Goal: Transaction & Acquisition: Book appointment/travel/reservation

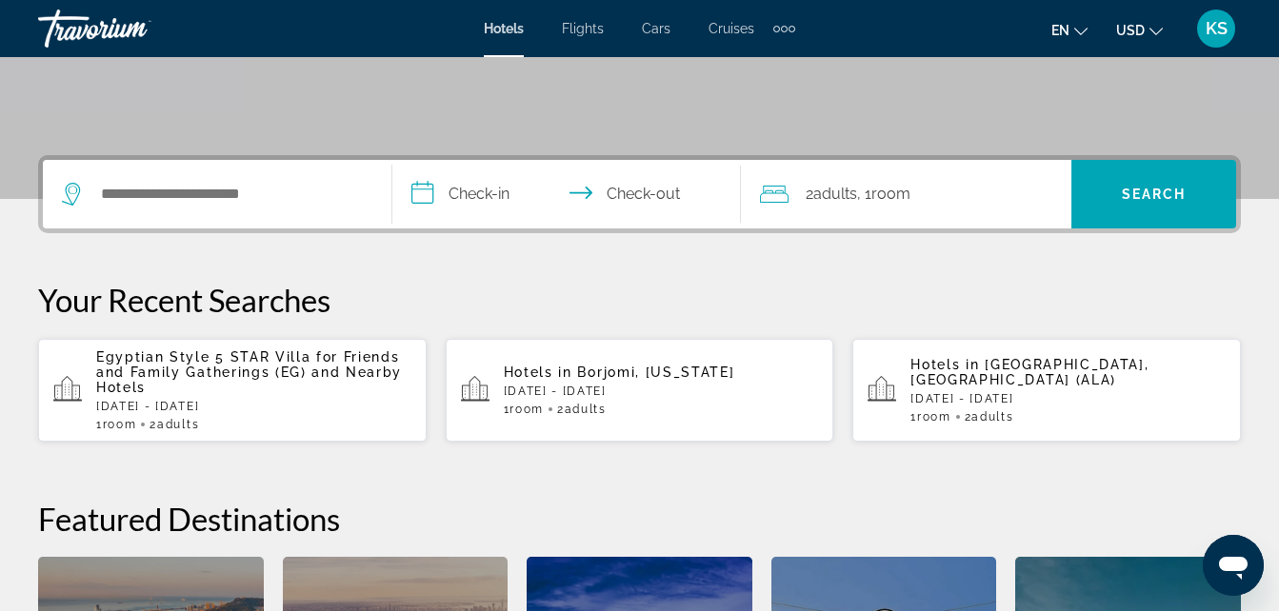
scroll to position [349, 0]
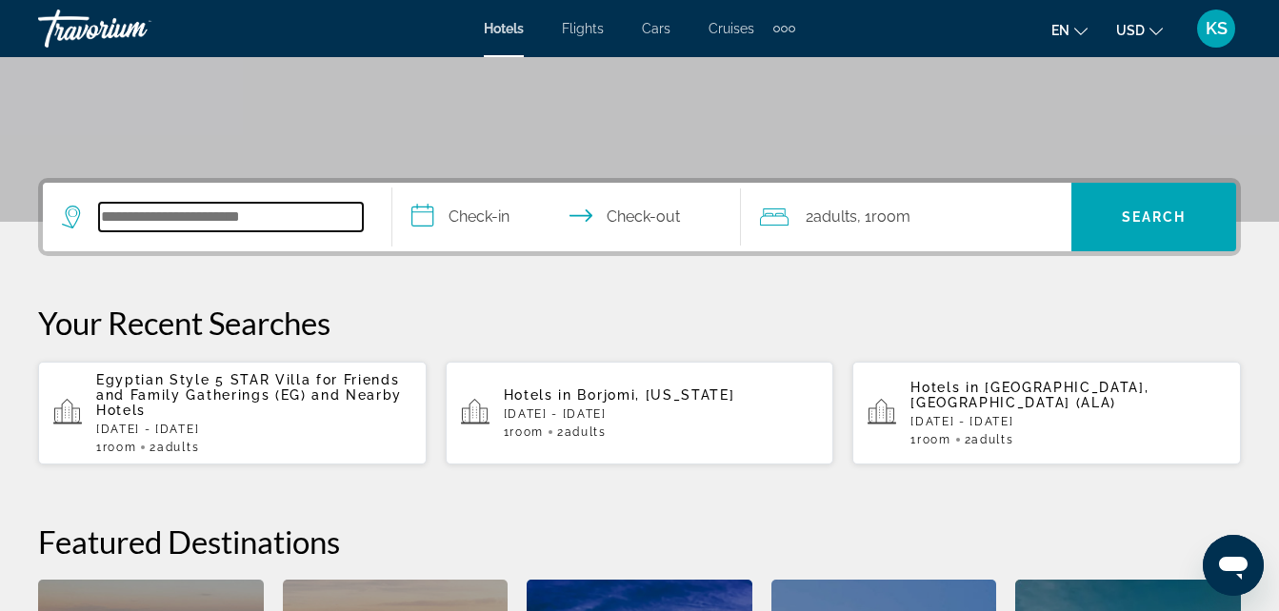
click at [199, 212] on input "Search widget" at bounding box center [231, 217] width 264 height 29
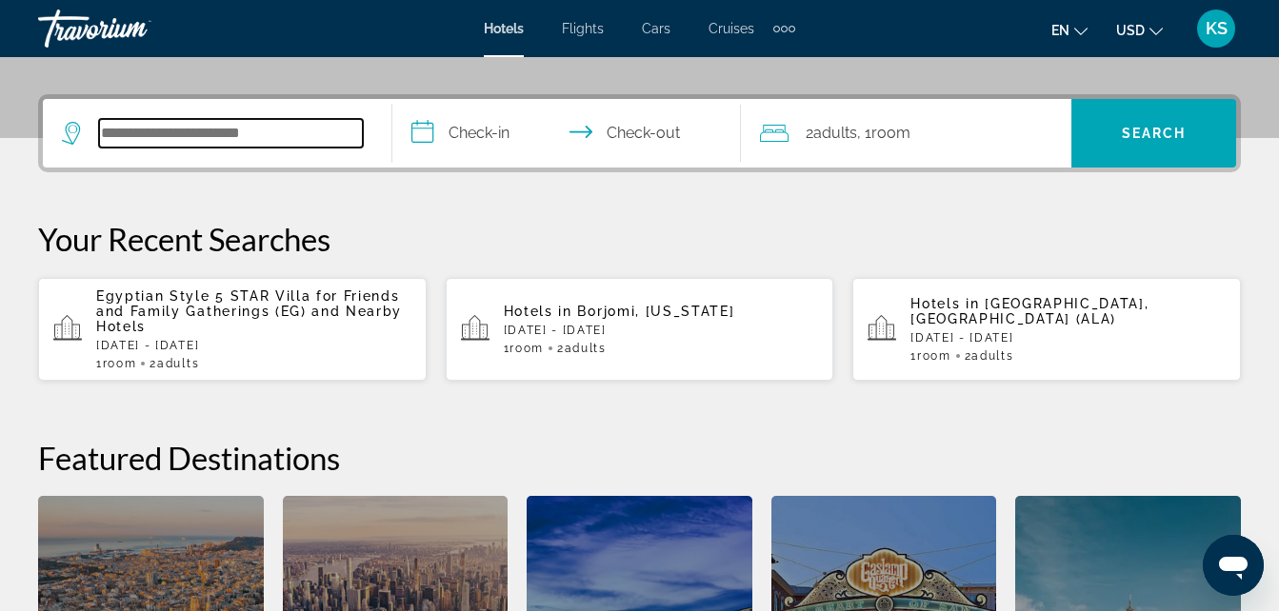
scroll to position [466, 0]
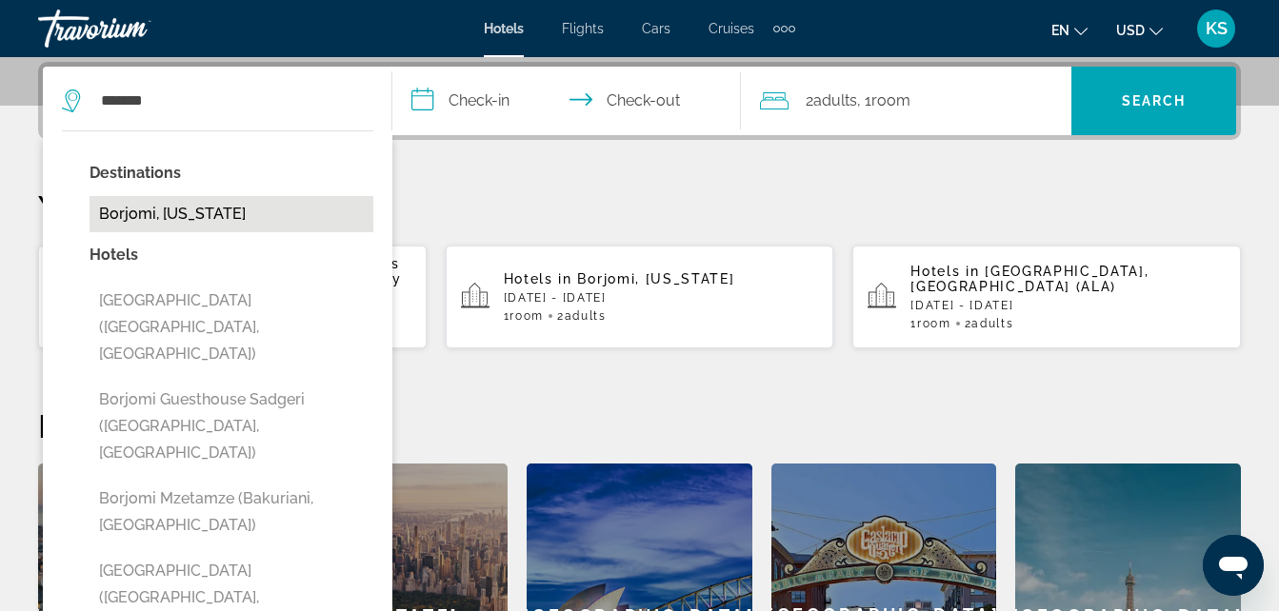
click at [264, 218] on button "Borjomi, [US_STATE]" at bounding box center [232, 214] width 284 height 36
type input "**********"
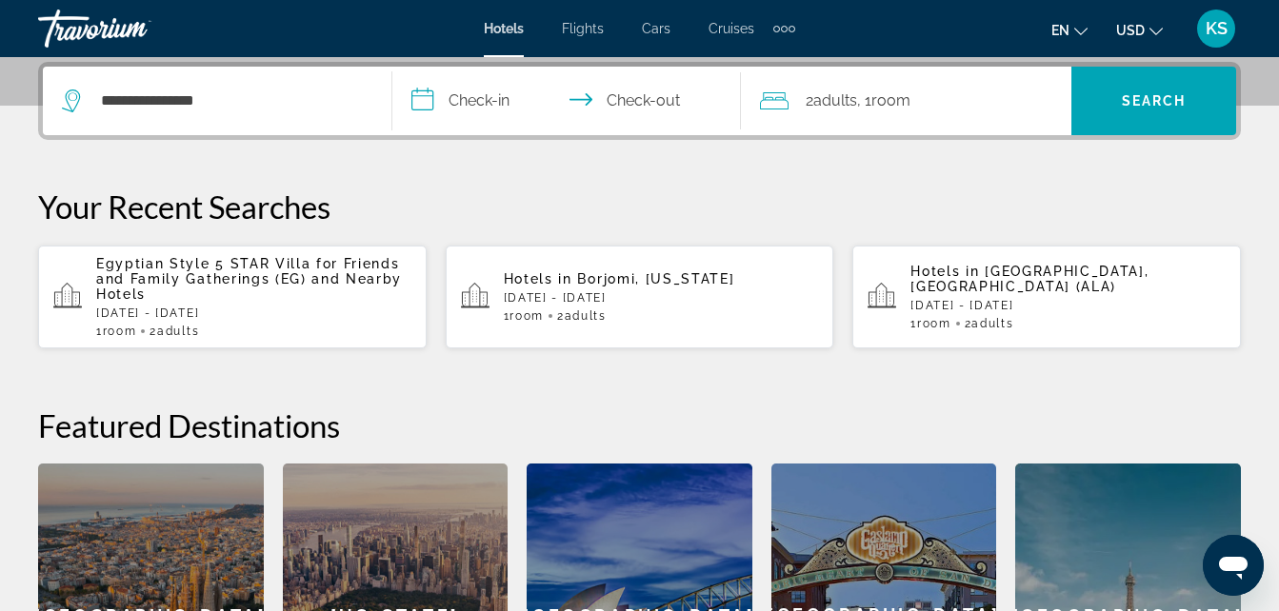
click at [503, 103] on input "**********" at bounding box center [570, 104] width 357 height 74
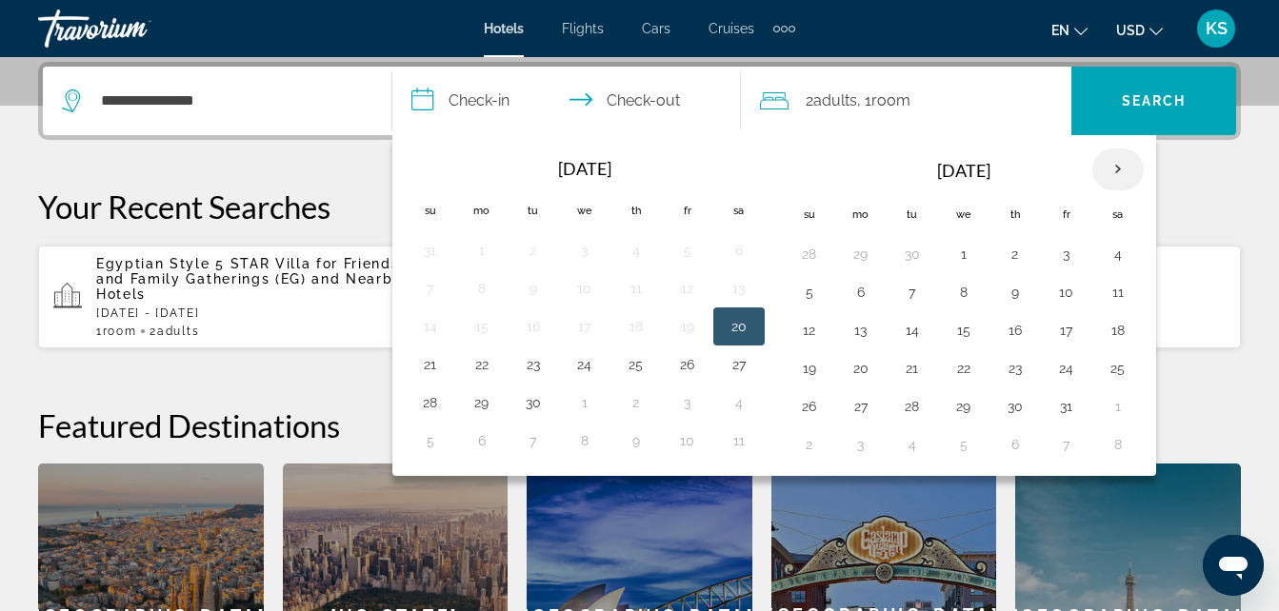
click at [1115, 168] on th "Next month" at bounding box center [1117, 170] width 51 height 42
click at [824, 295] on button "2" at bounding box center [809, 292] width 30 height 27
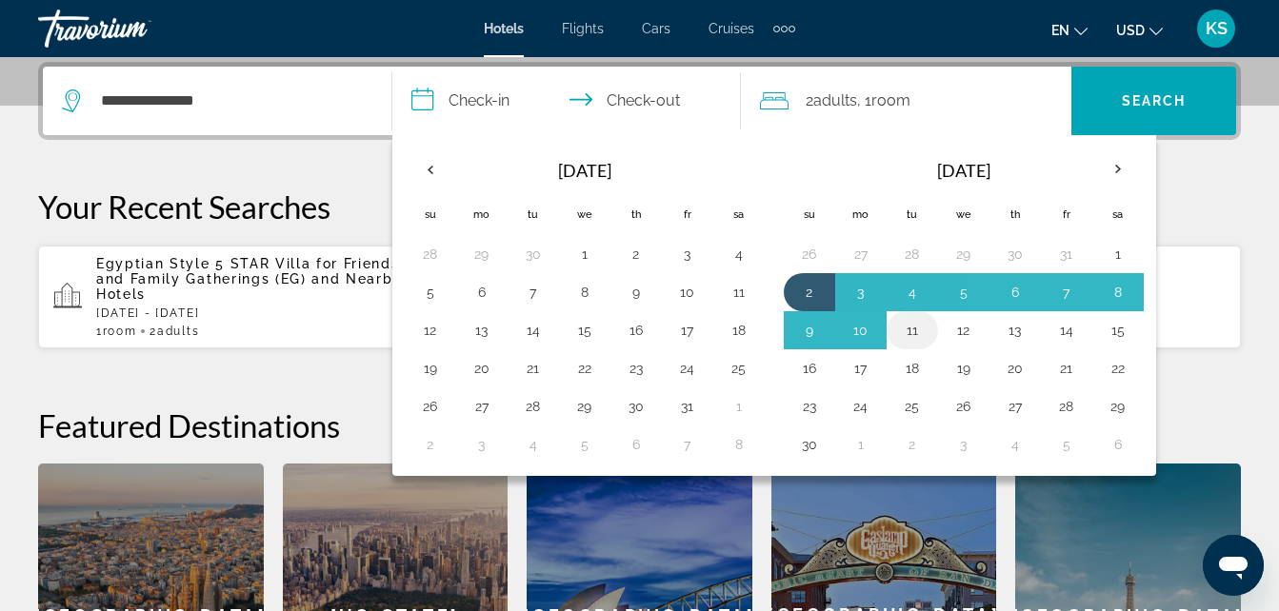
click at [922, 332] on button "11" at bounding box center [912, 330] width 30 height 27
type input "**********"
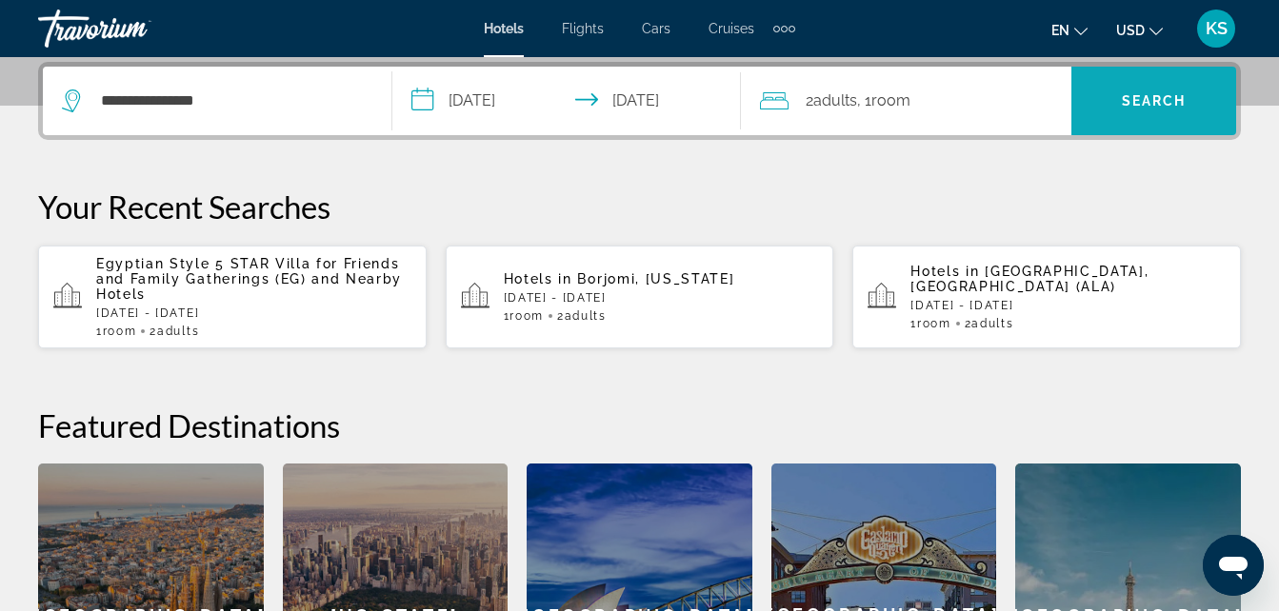
click at [1146, 93] on span "Search" at bounding box center [1154, 100] width 65 height 15
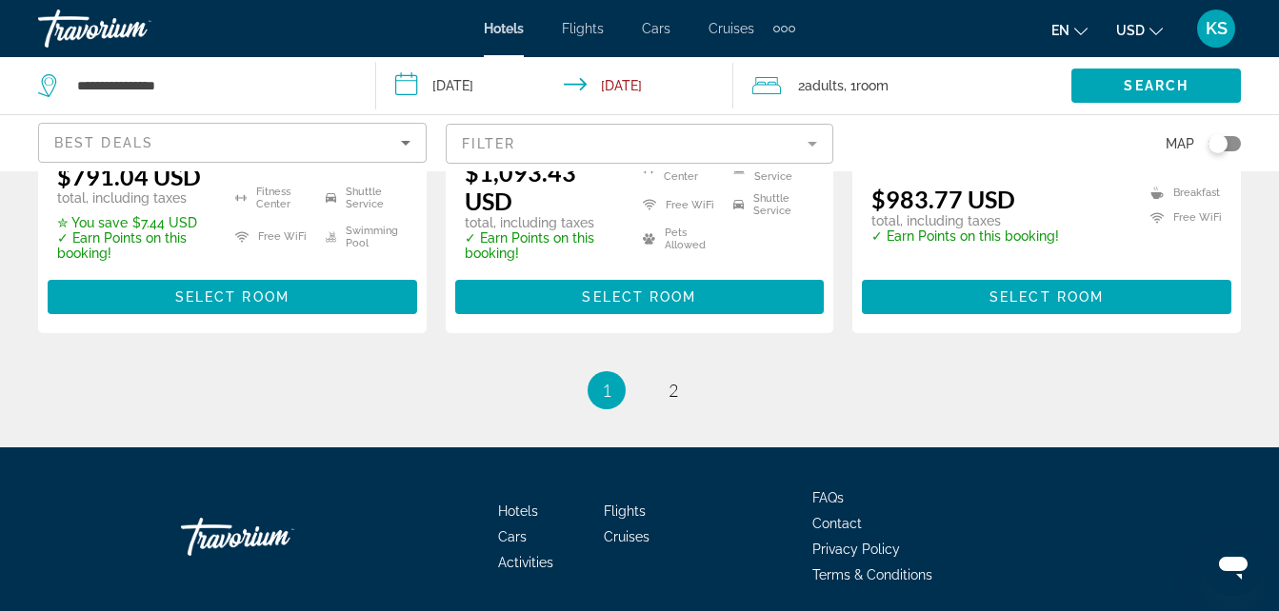
scroll to position [2837, 0]
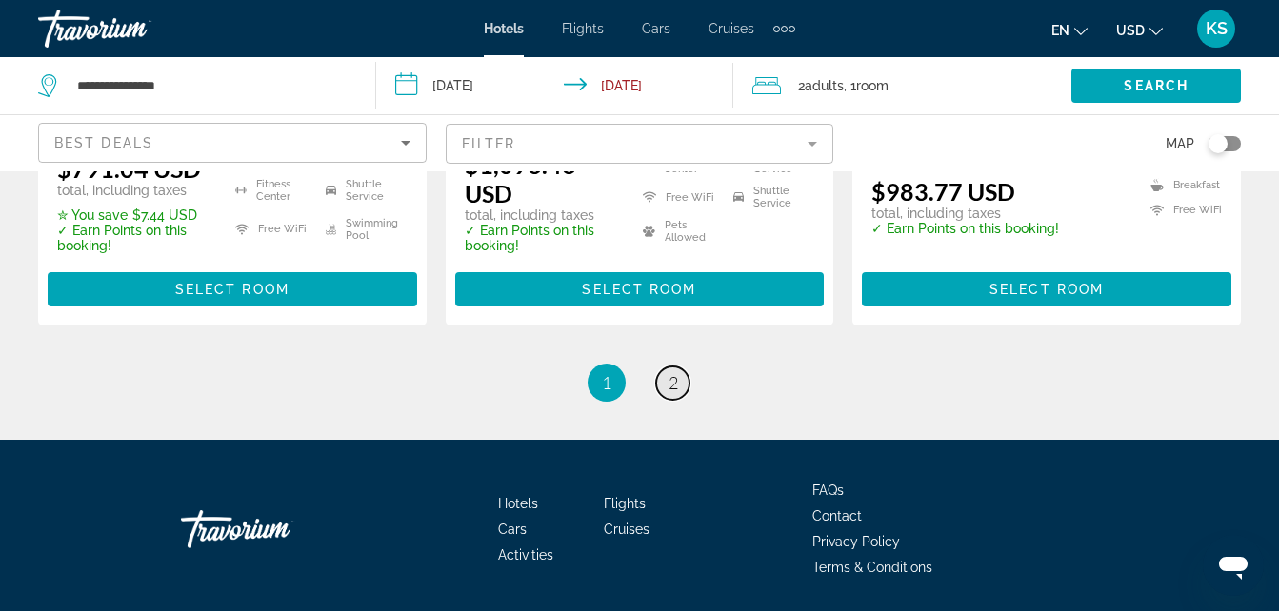
click at [673, 372] on span "2" at bounding box center [673, 382] width 10 height 21
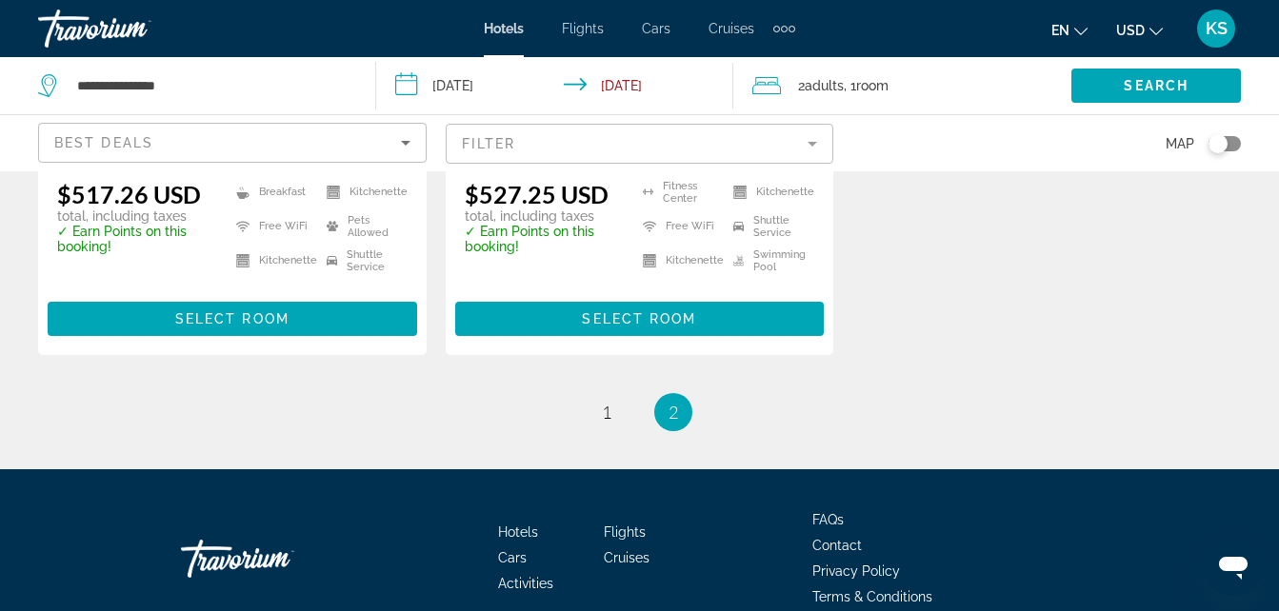
scroll to position [2720, 0]
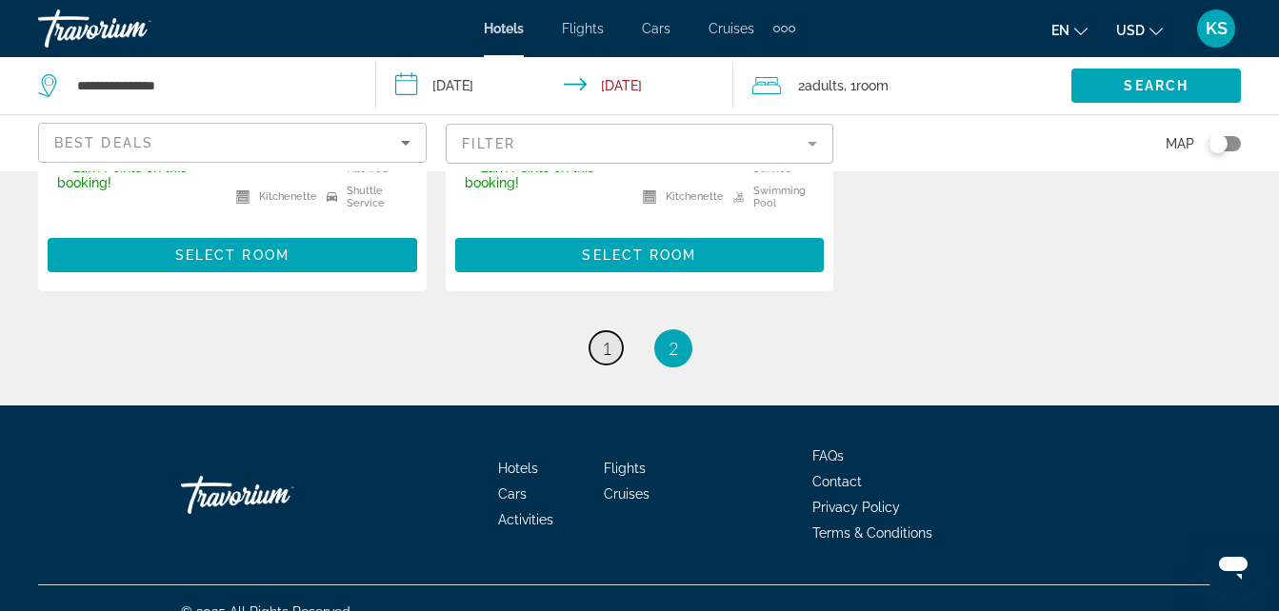
click at [614, 331] on link "page 1" at bounding box center [605, 347] width 33 height 33
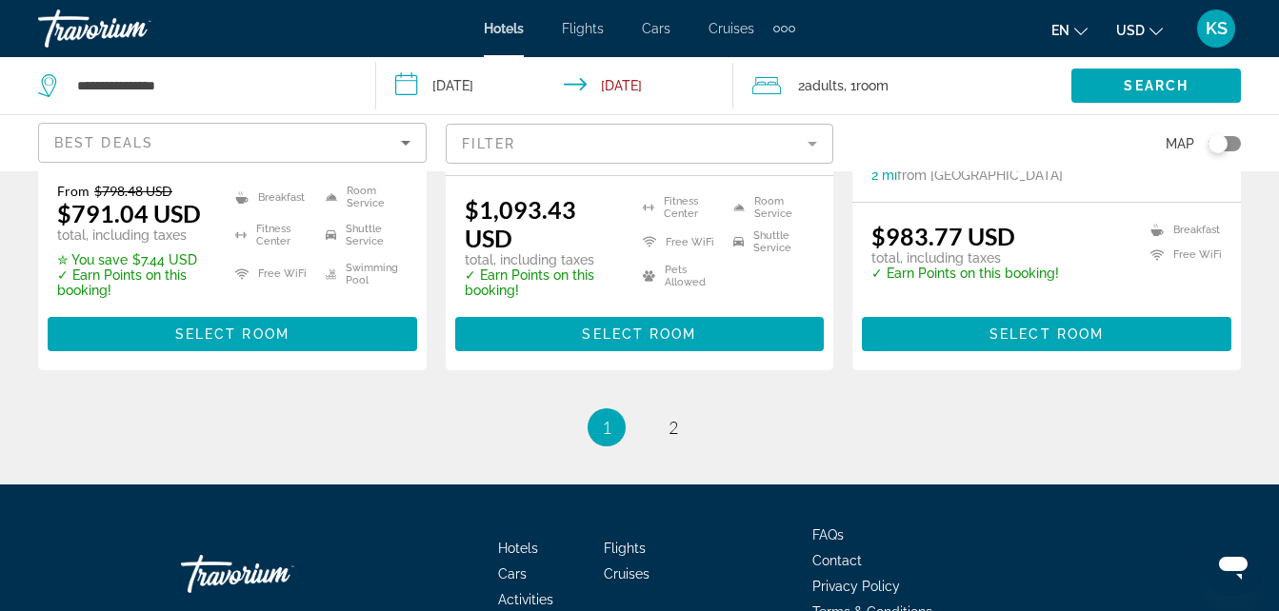
scroll to position [2444, 0]
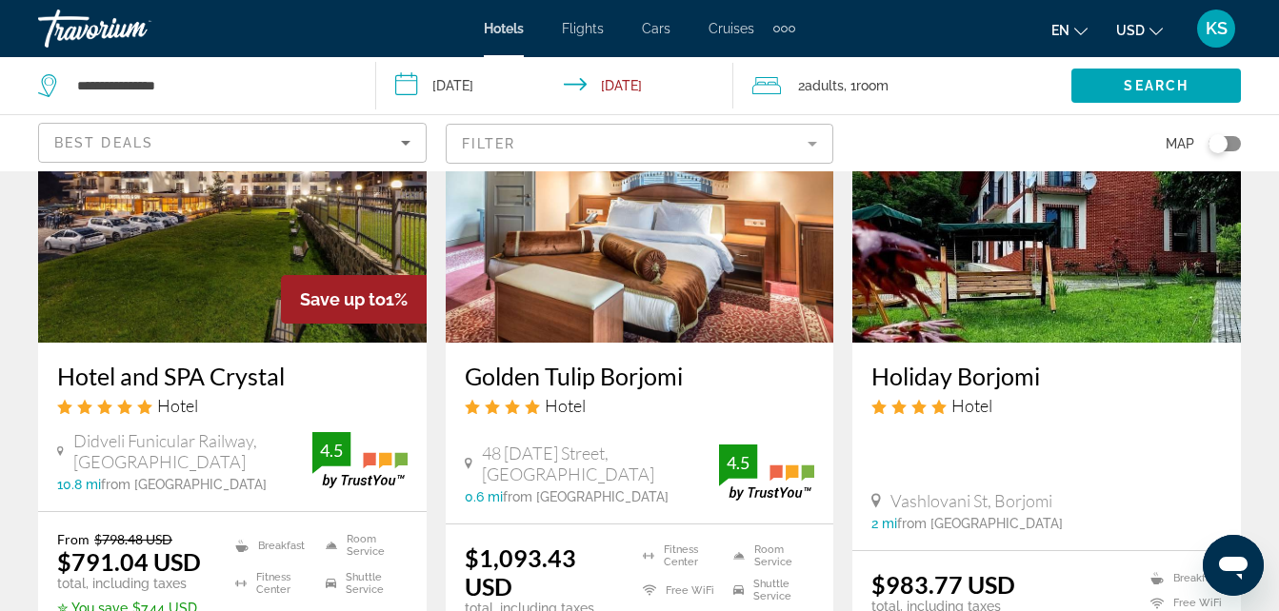
click at [227, 239] on img "Main content" at bounding box center [232, 190] width 388 height 305
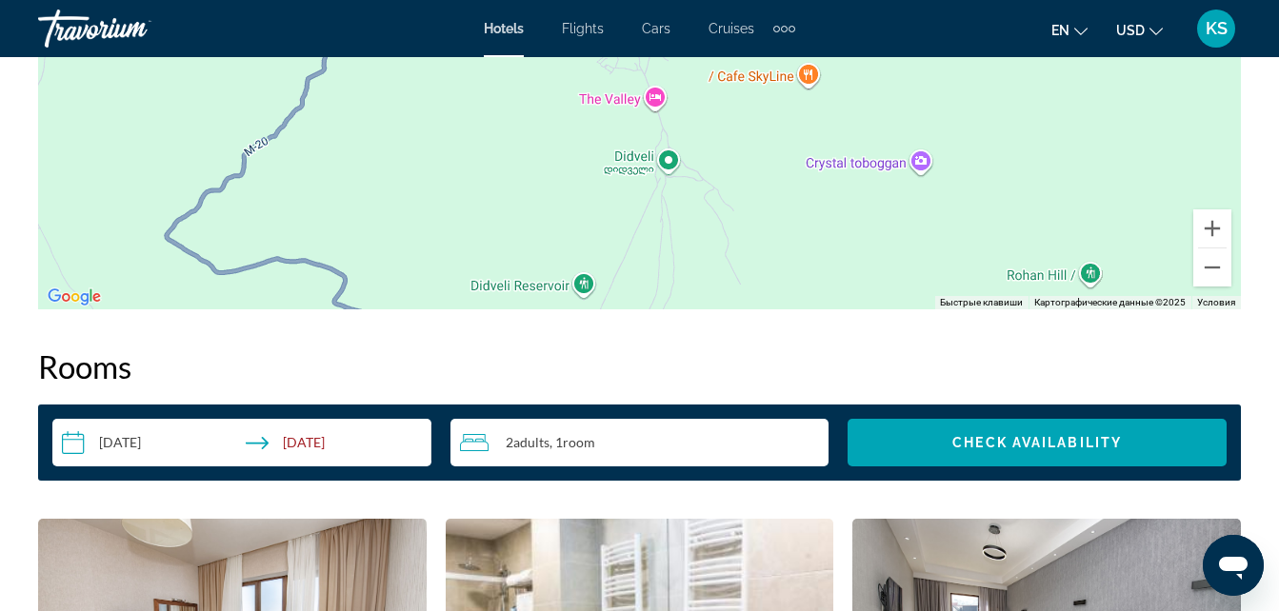
scroll to position [2095, 0]
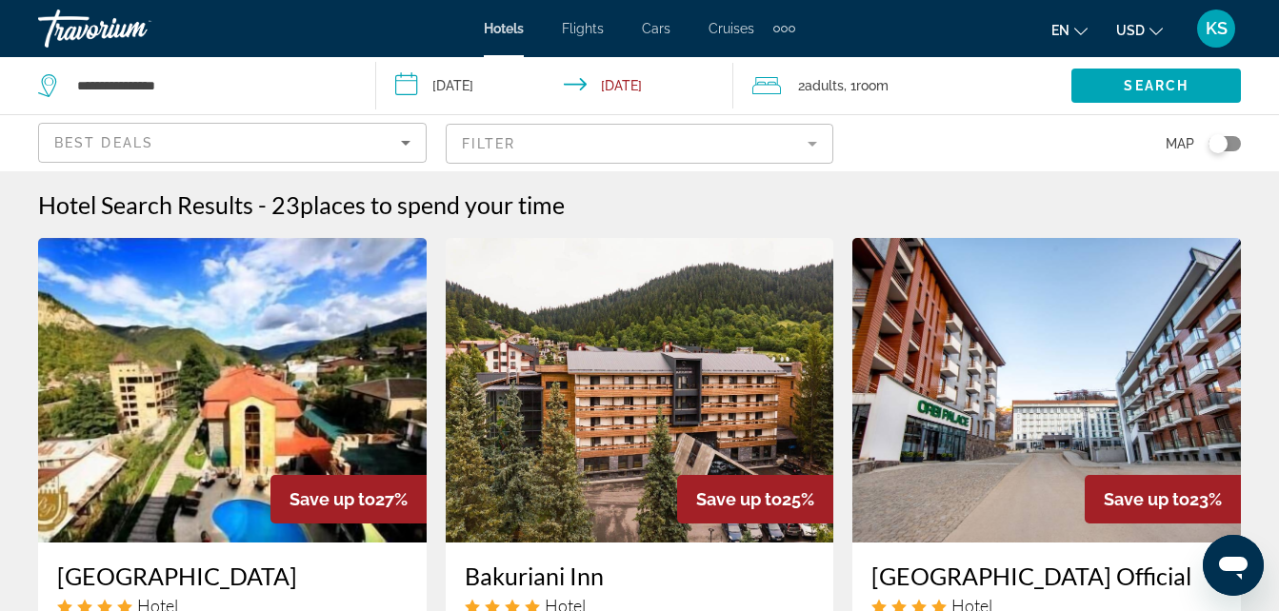
click at [621, 448] on img "Main content" at bounding box center [640, 390] width 388 height 305
click at [246, 124] on div "Best Deals" at bounding box center [232, 150] width 356 height 53
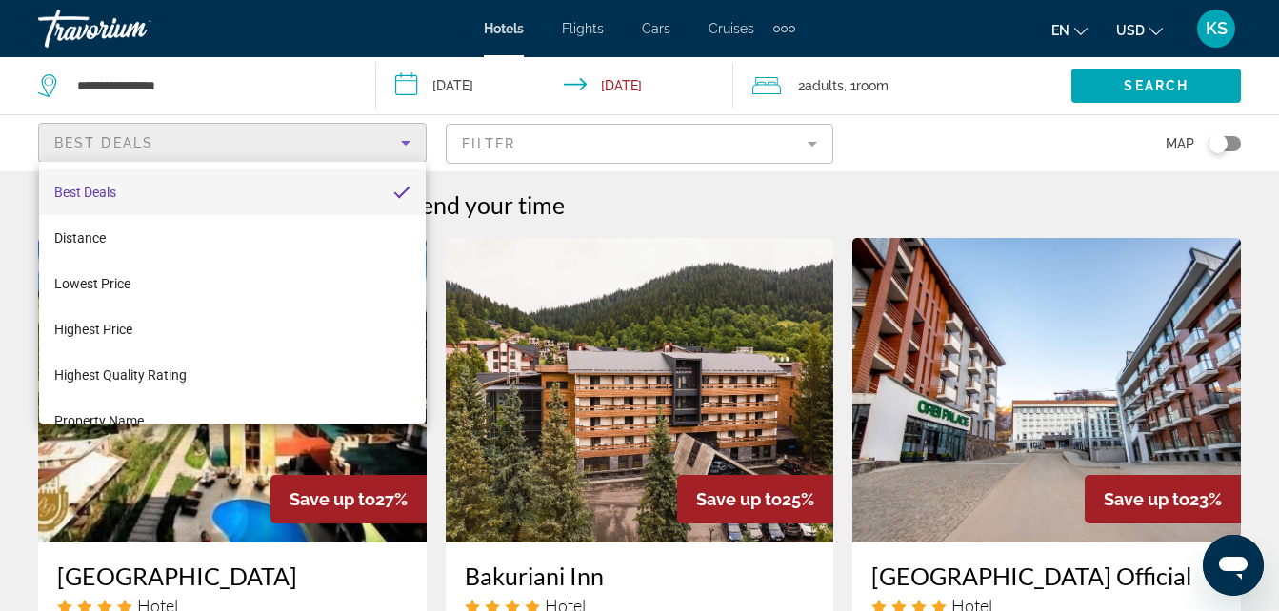
click at [732, 154] on div at bounding box center [639, 305] width 1279 height 611
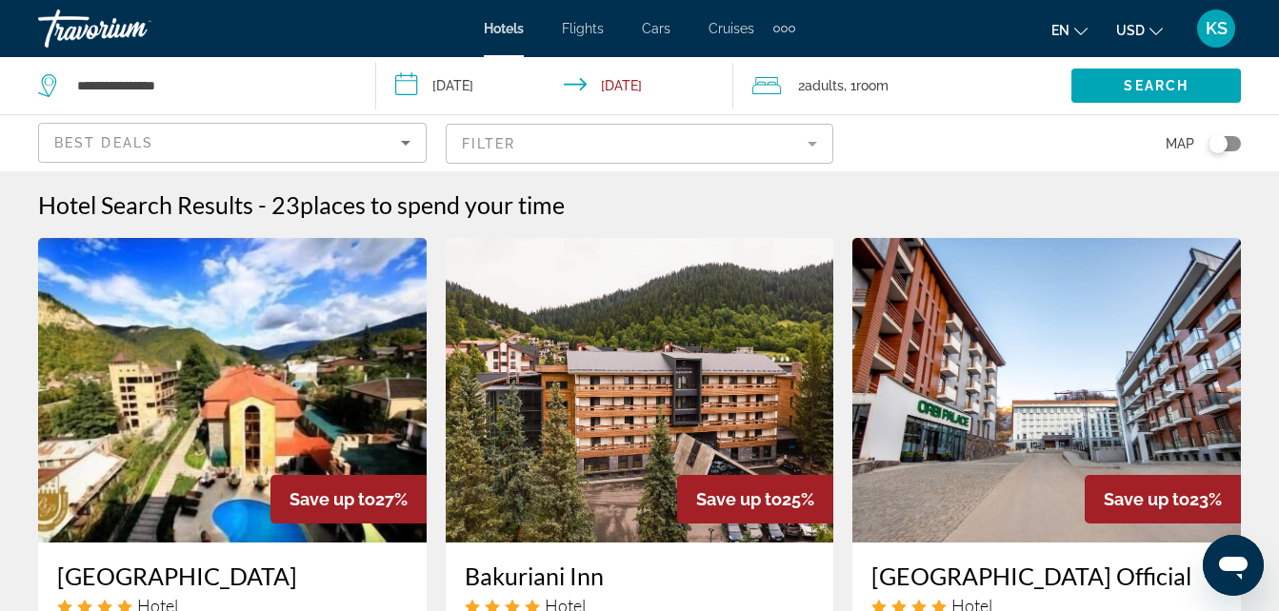
click at [737, 148] on mat-form-field "Filter" at bounding box center [640, 144] width 388 height 40
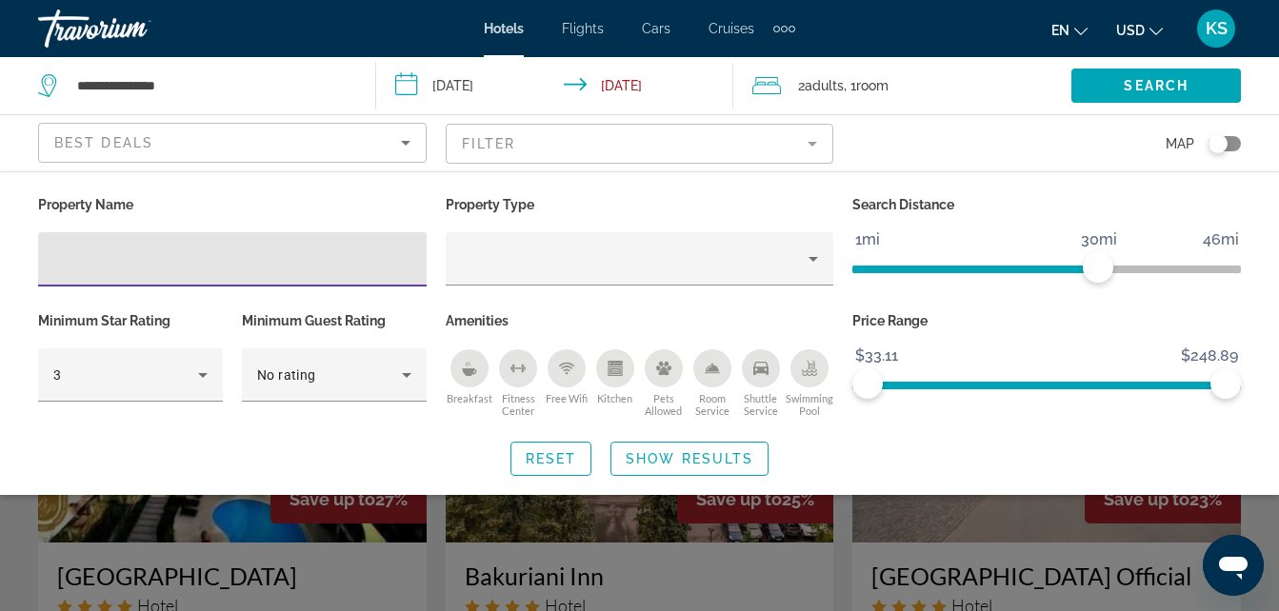
click at [995, 524] on div "Search widget" at bounding box center [639, 449] width 1279 height 326
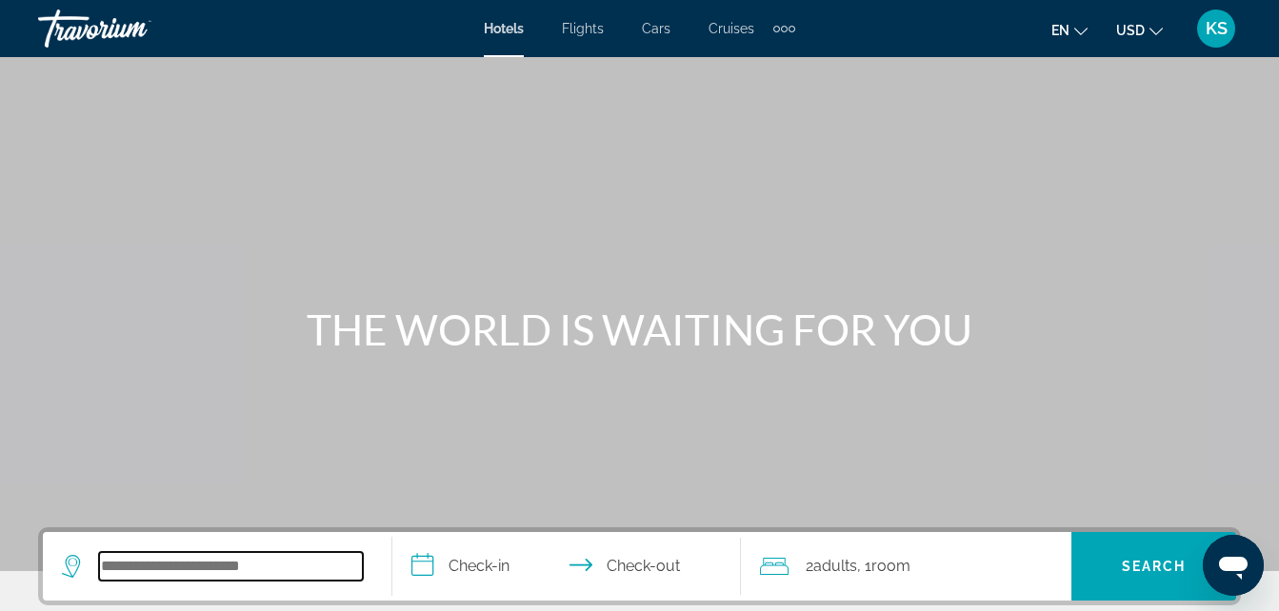
click at [239, 564] on input "Search widget" at bounding box center [231, 566] width 264 height 29
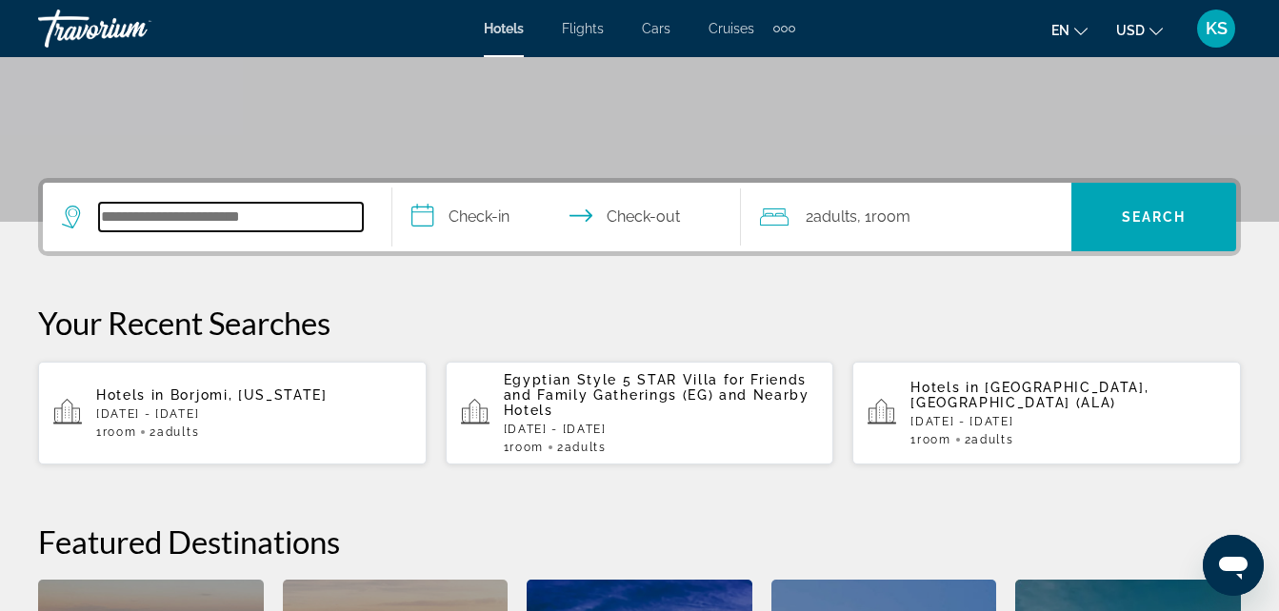
click at [269, 211] on input "Search widget" at bounding box center [231, 217] width 264 height 29
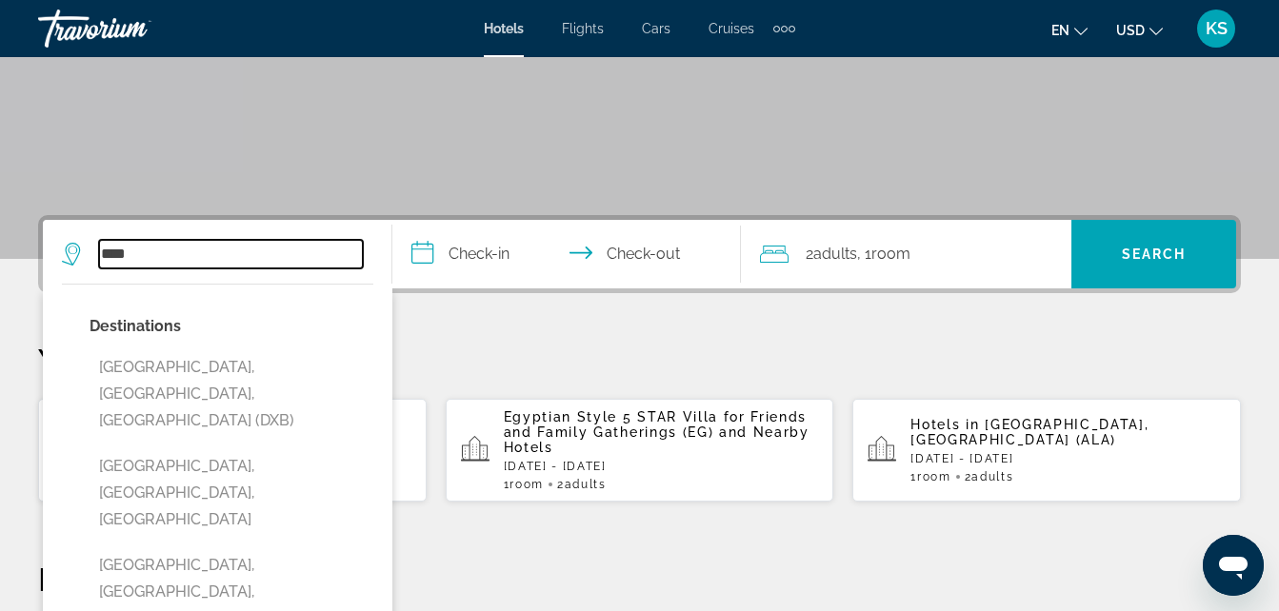
scroll to position [349, 0]
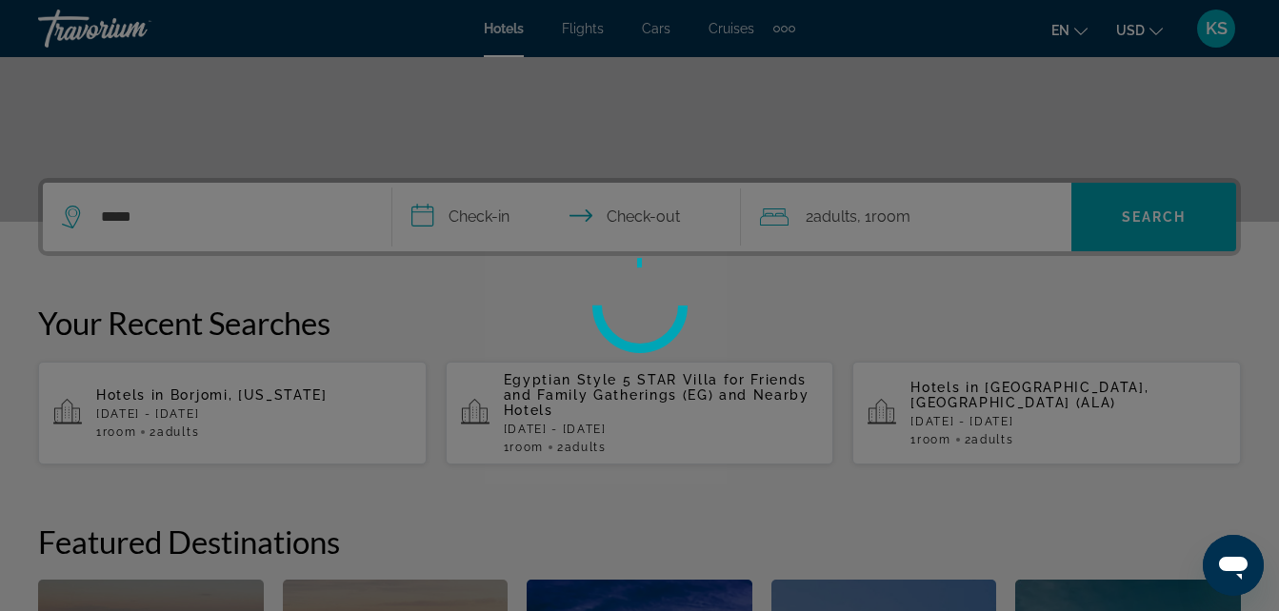
click at [511, 215] on div at bounding box center [639, 305] width 1279 height 611
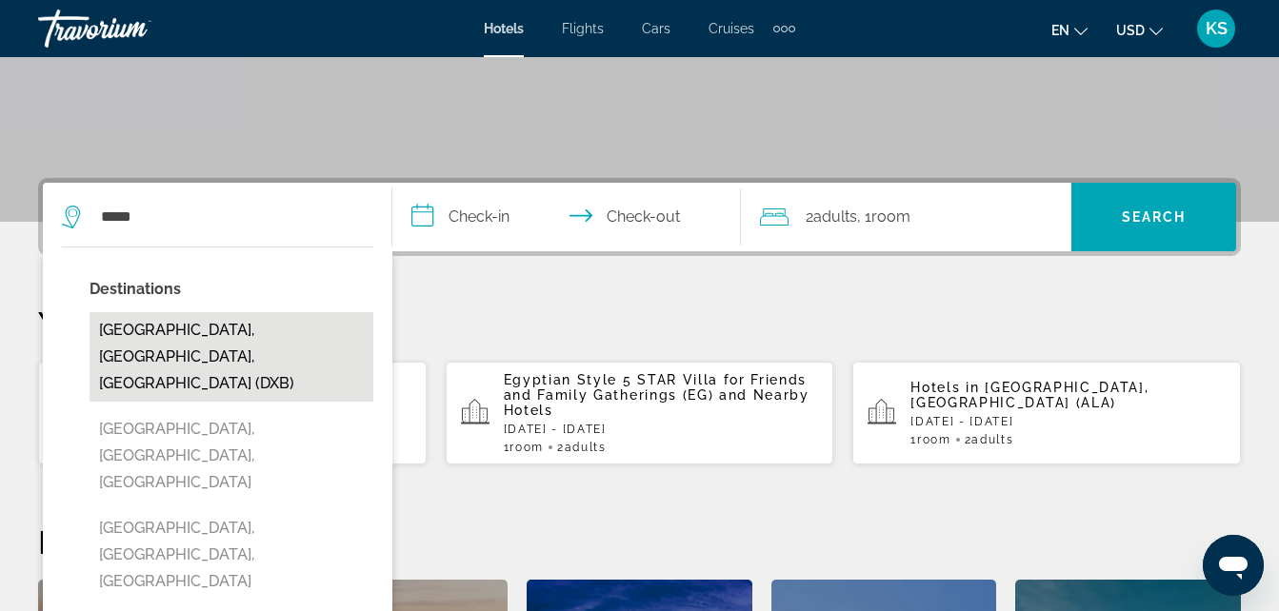
click at [136, 346] on button "Dubai, Dubai Emirate, United Arab Emirates (DXB)" at bounding box center [232, 357] width 284 height 90
type input "**********"
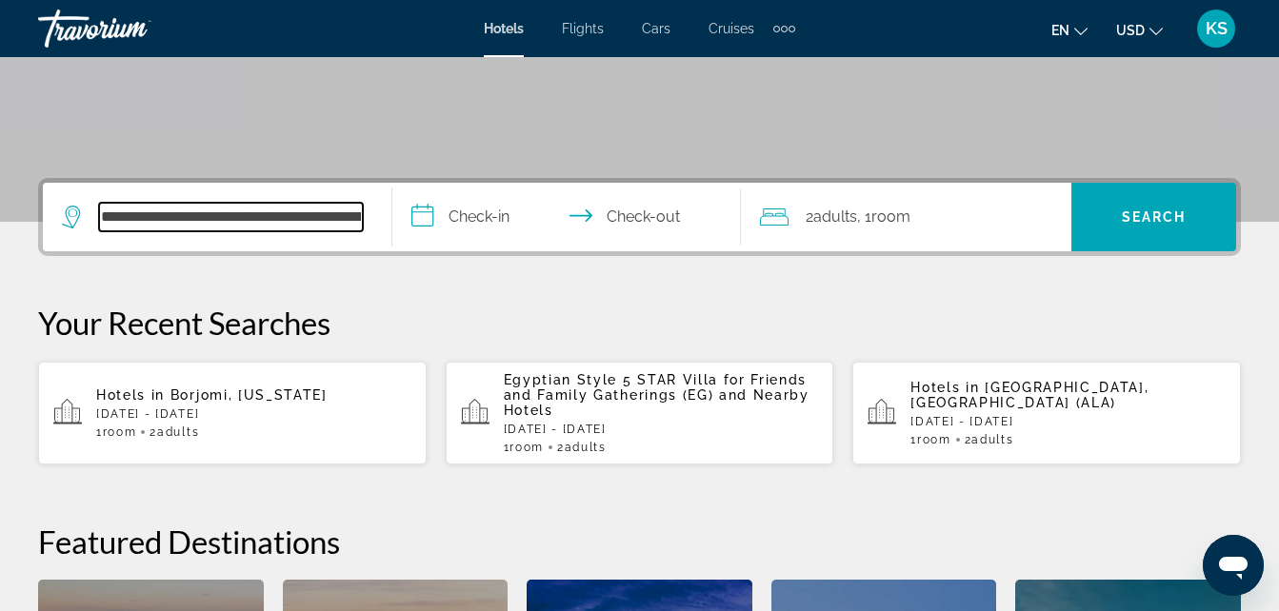
scroll to position [466, 0]
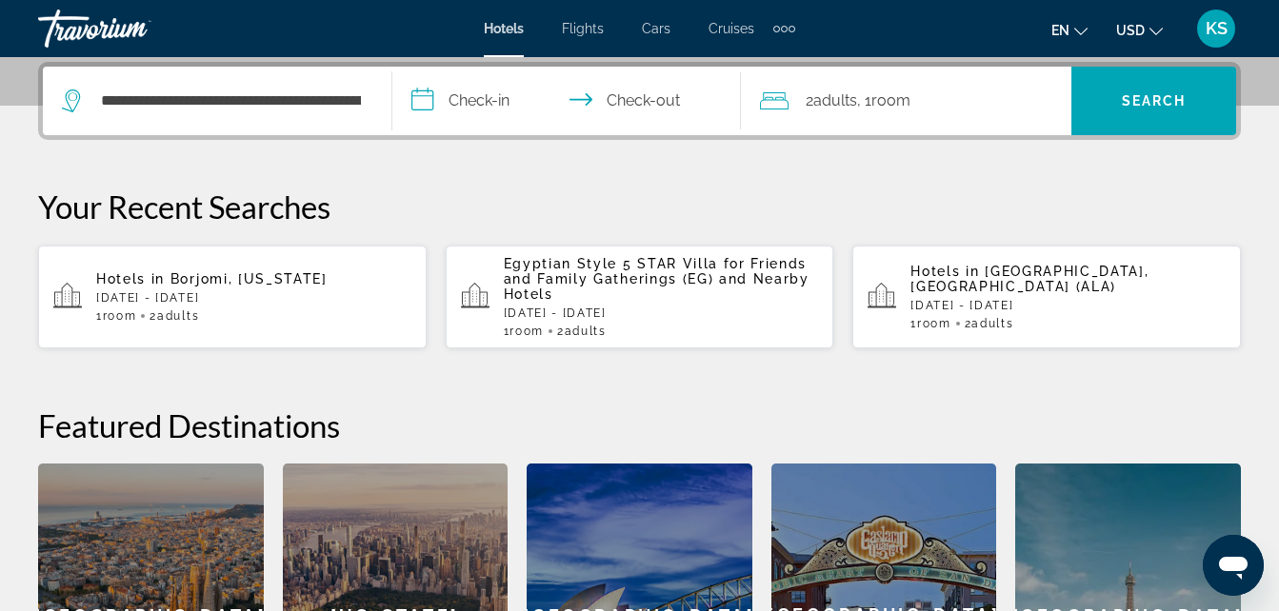
click at [498, 103] on input "**********" at bounding box center [570, 104] width 357 height 74
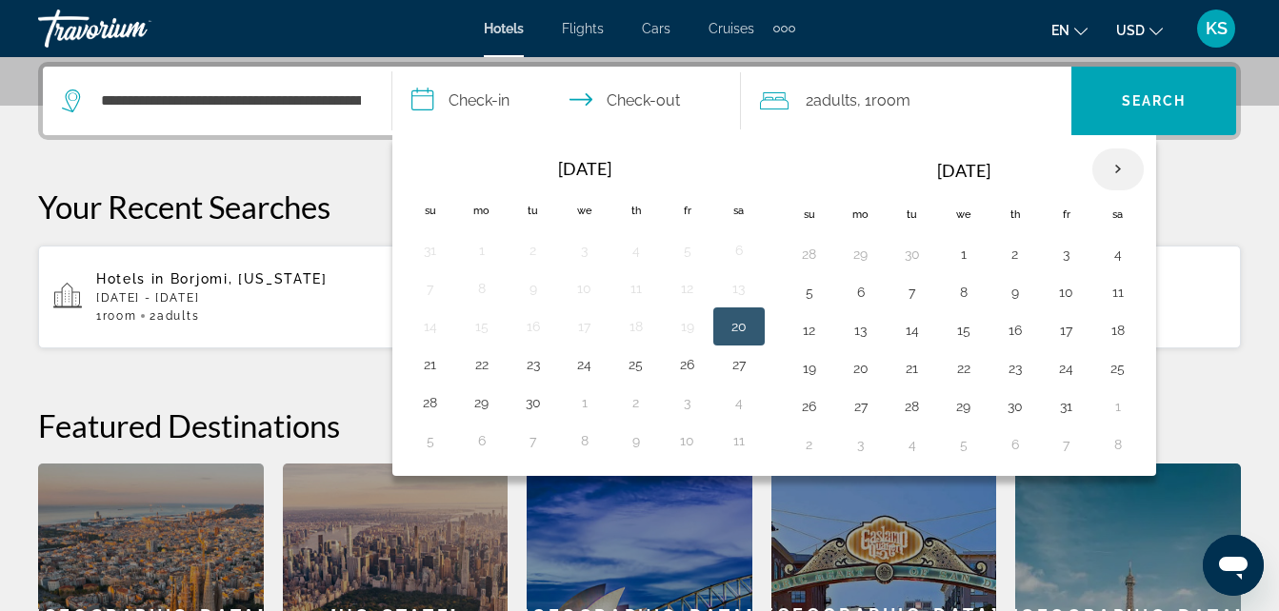
click at [1104, 170] on th "Next month" at bounding box center [1117, 170] width 51 height 42
click at [817, 408] on button "28" at bounding box center [809, 406] width 30 height 27
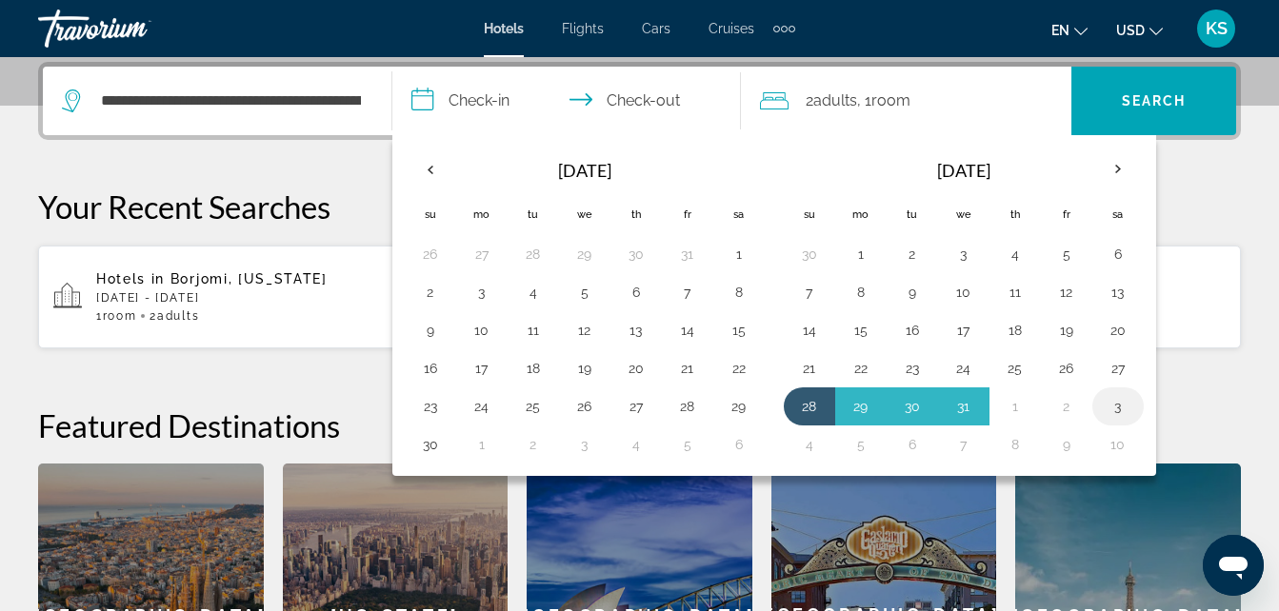
click at [1120, 408] on button "3" at bounding box center [1118, 406] width 30 height 27
type input "**********"
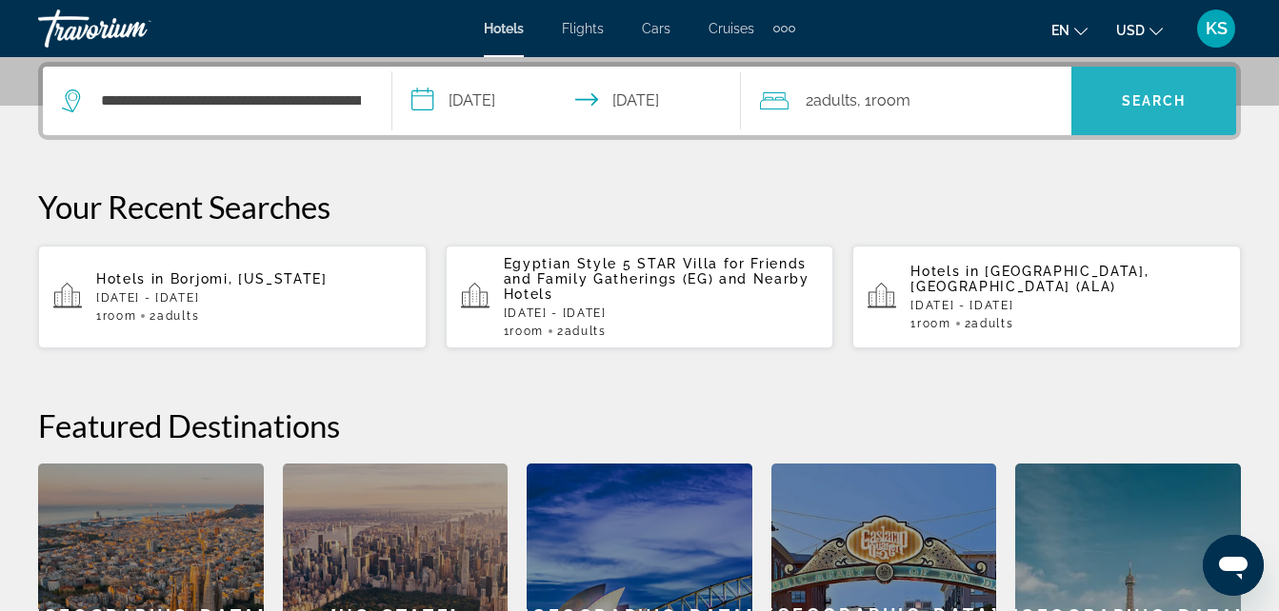
click at [1161, 107] on span "Search" at bounding box center [1154, 100] width 65 height 15
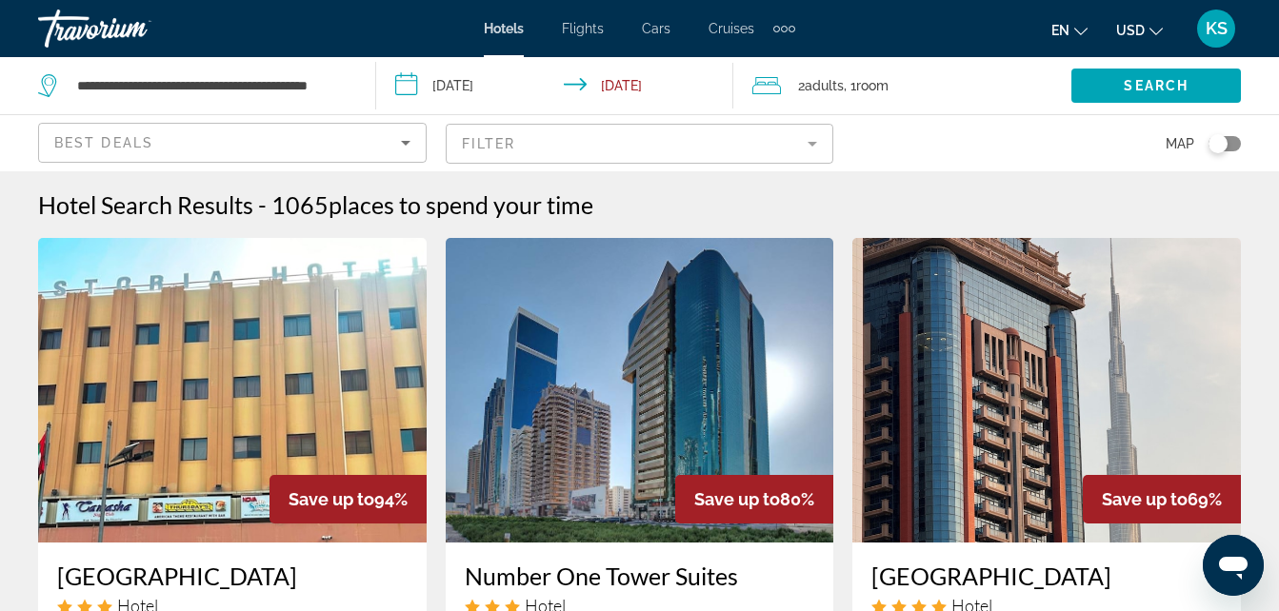
click at [881, 73] on span ", 1 Room rooms" at bounding box center [866, 85] width 45 height 27
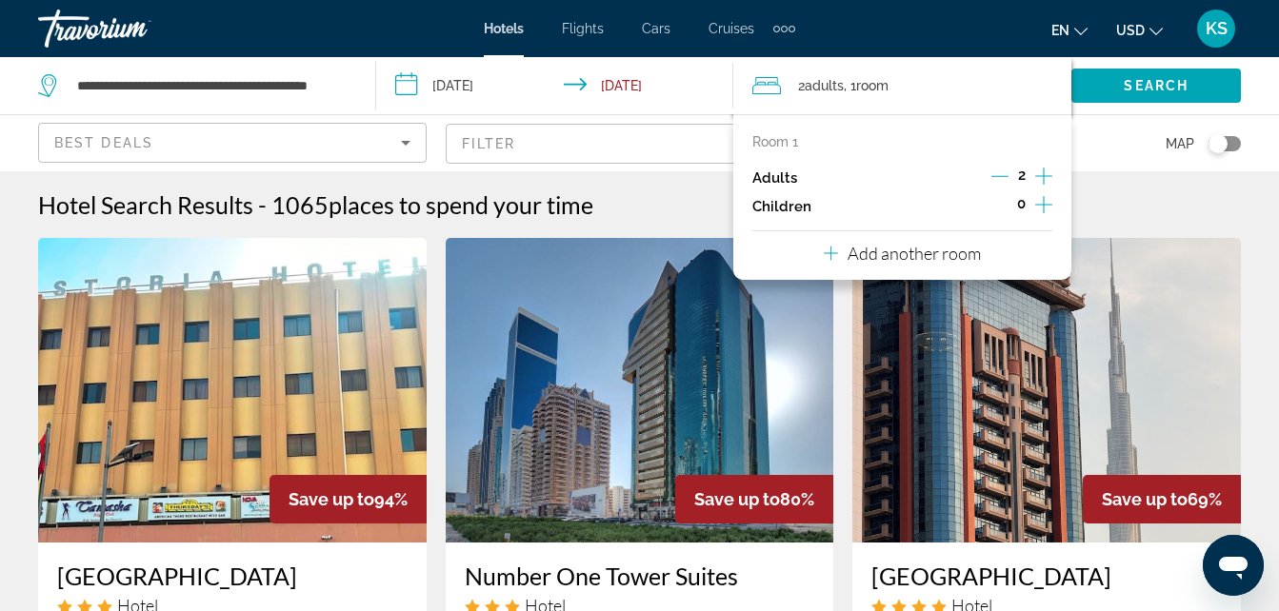
click at [1044, 178] on icon "Increment adults" at bounding box center [1043, 176] width 17 height 23
click at [1044, 178] on icon "Increment adults" at bounding box center [1043, 176] width 17 height 17
click at [949, 266] on button "Add another room" at bounding box center [902, 250] width 157 height 39
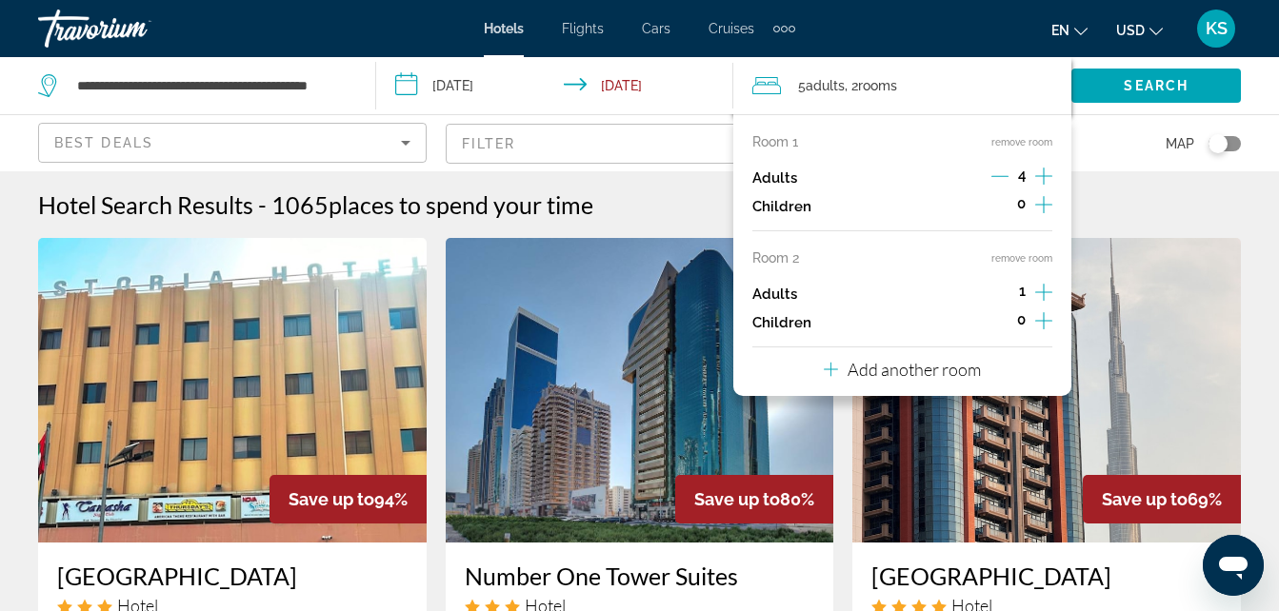
click at [1037, 291] on icon "Increment adults" at bounding box center [1043, 292] width 17 height 23
click at [1001, 175] on icon "Decrement adults" at bounding box center [999, 176] width 17 height 17
click at [1130, 98] on span "Search widget" at bounding box center [1155, 86] width 169 height 46
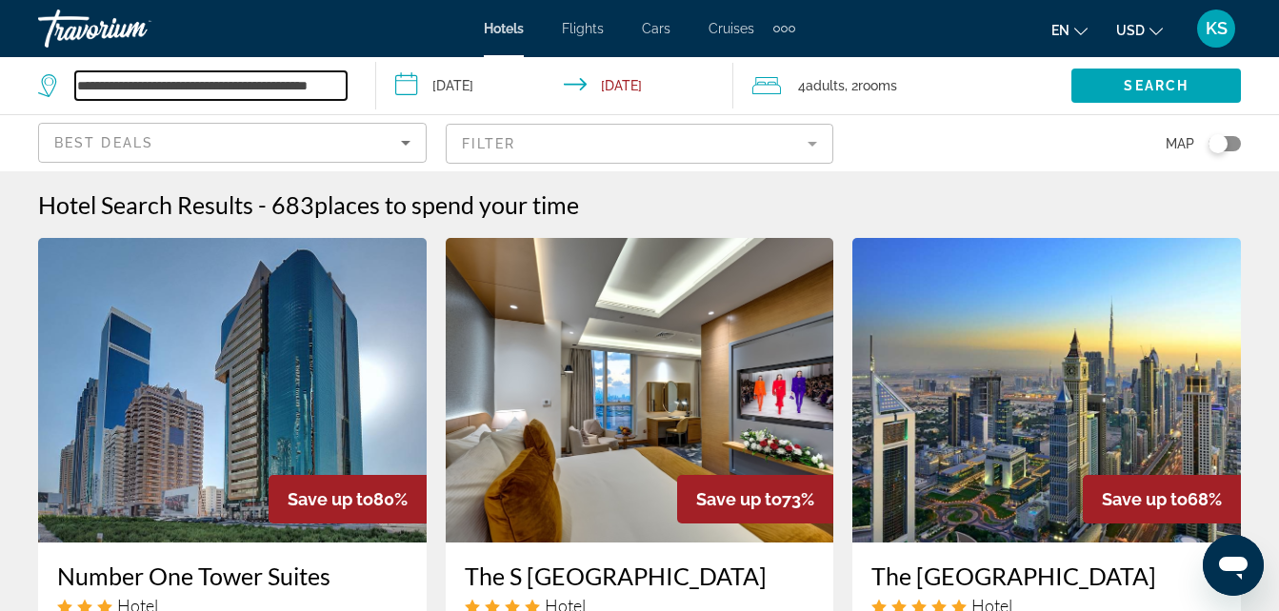
click at [290, 92] on input "**********" at bounding box center [210, 85] width 271 height 29
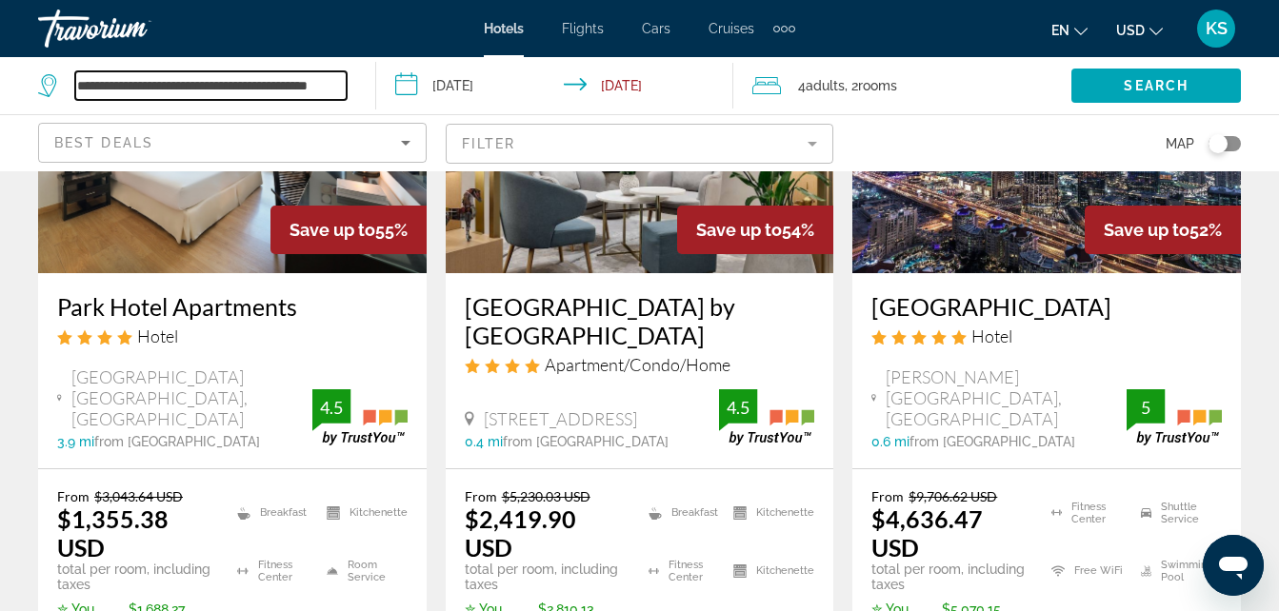
scroll to position [2793, 0]
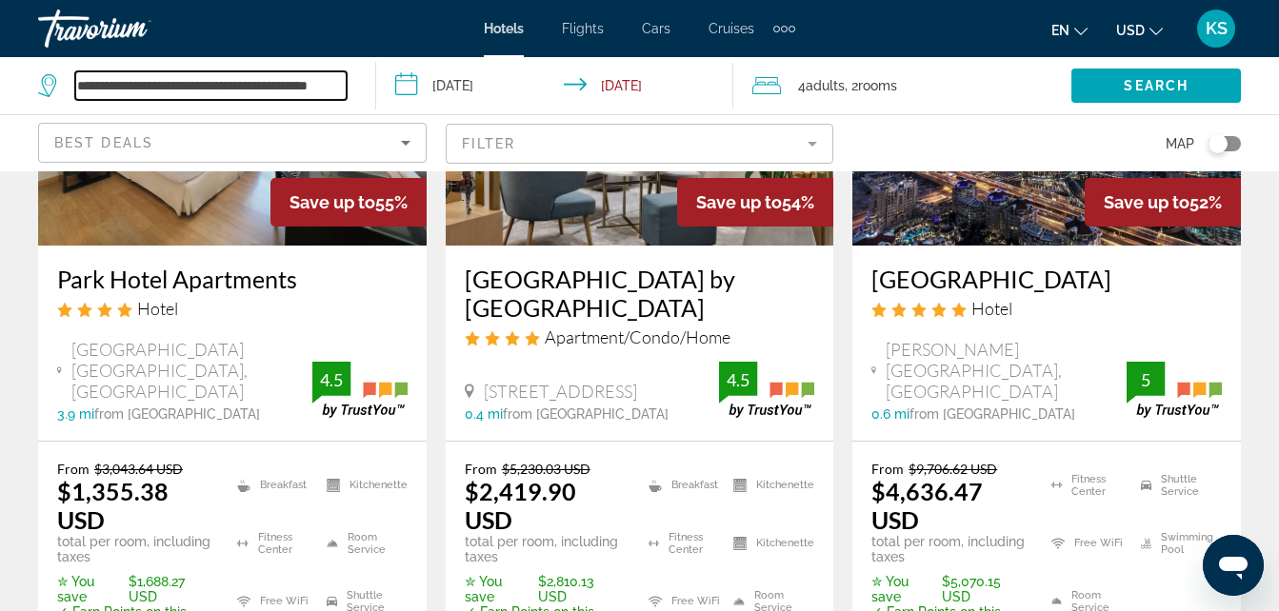
click at [283, 90] on input "**********" at bounding box center [210, 85] width 271 height 29
drag, startPoint x: 78, startPoint y: 86, endPoint x: 695, endPoint y: 113, distance: 617.6
click at [695, 113] on div "**********" at bounding box center [639, 85] width 1279 height 57
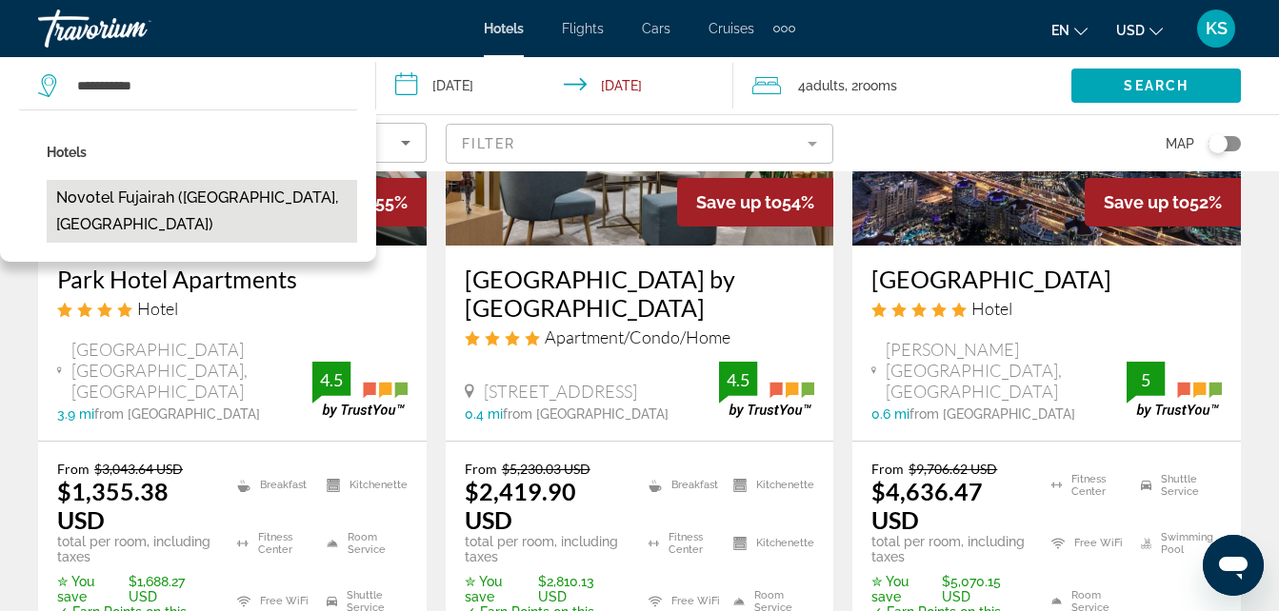
click at [153, 197] on button "Novotel Fujairah (Al Fujairah City, AE)" at bounding box center [202, 211] width 310 height 63
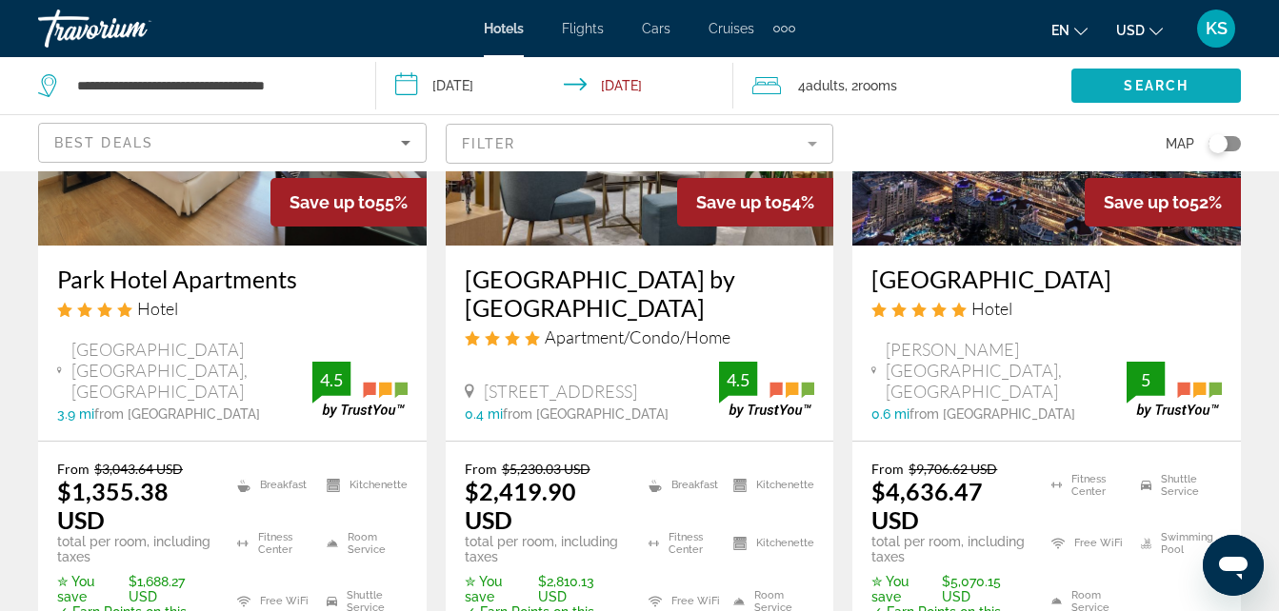
click at [1164, 90] on span "Search" at bounding box center [1156, 85] width 65 height 15
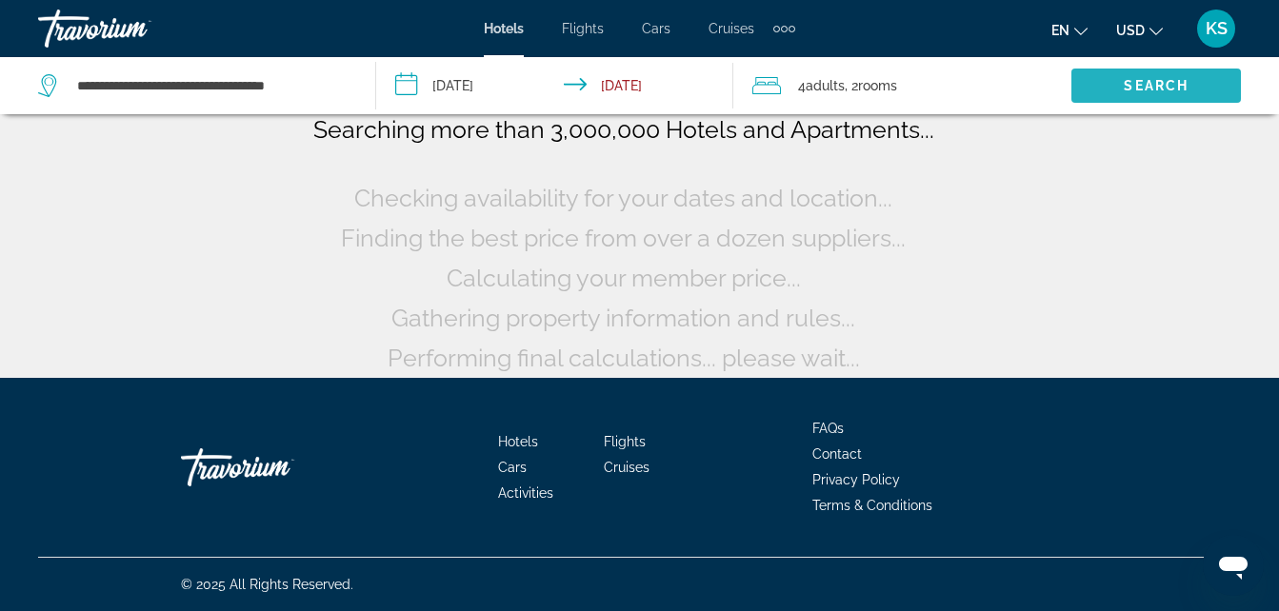
scroll to position [157, 0]
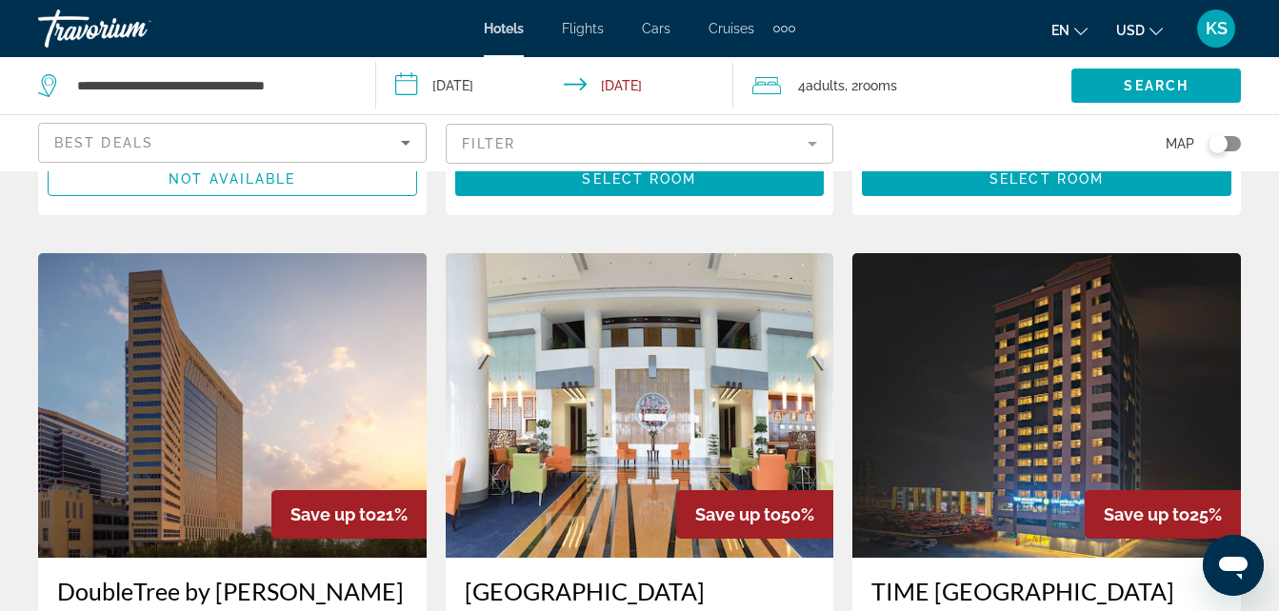
scroll to position [1047, 0]
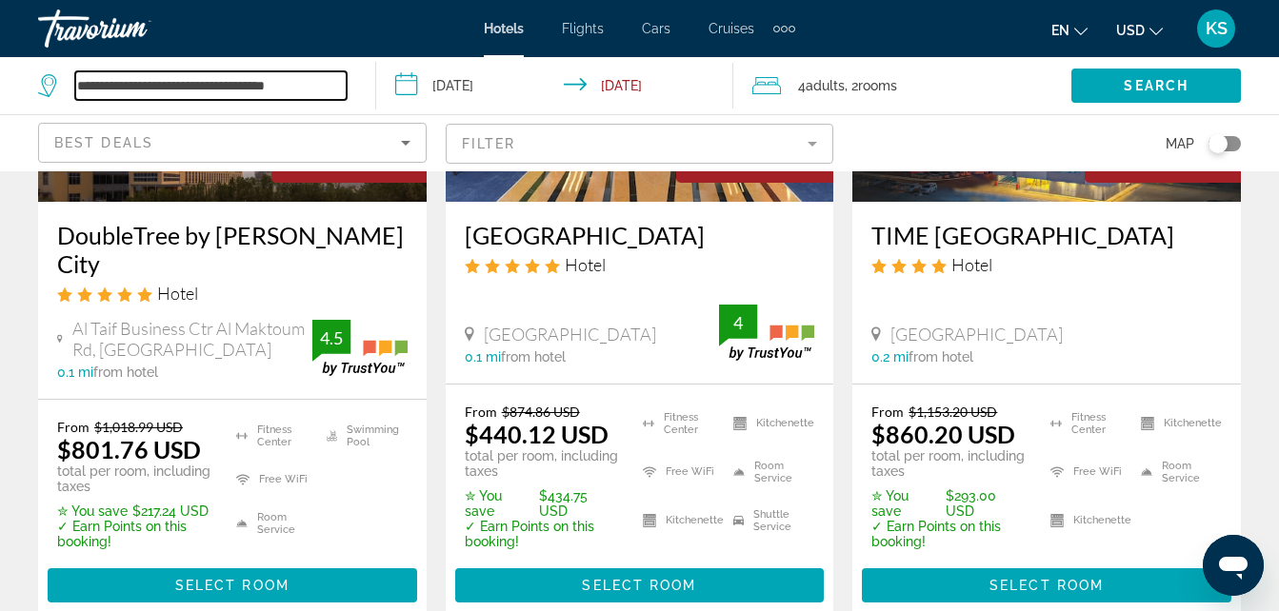
drag, startPoint x: 183, startPoint y: 80, endPoint x: -4, endPoint y: 28, distance: 193.8
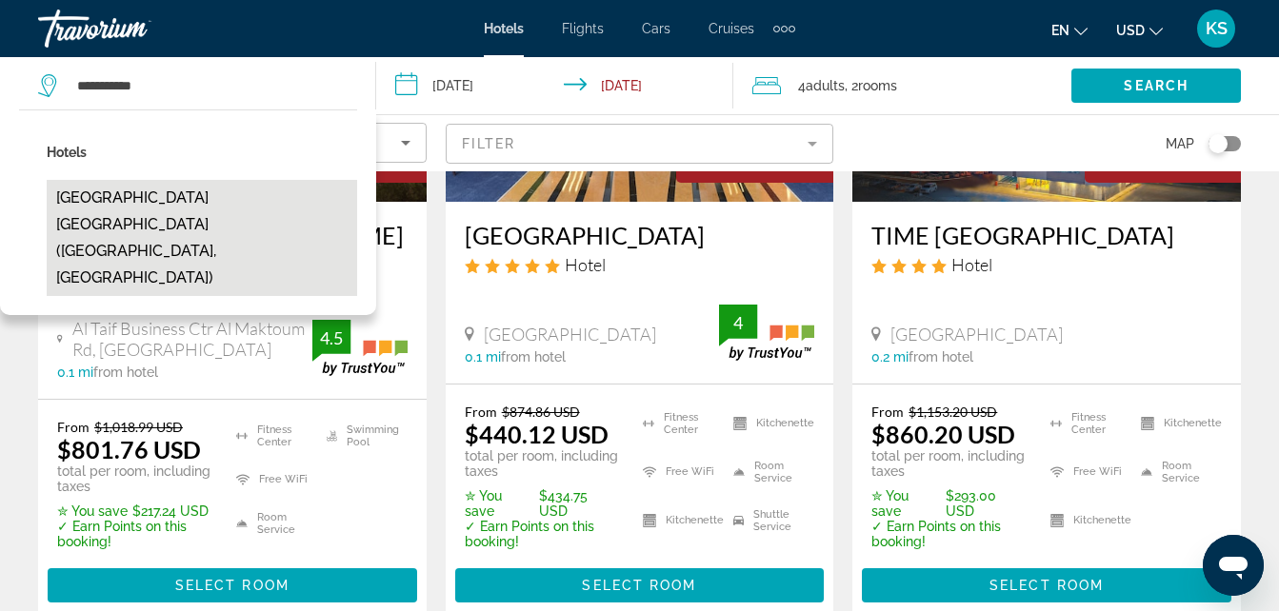
click at [276, 200] on button "Jumeirah Emirates Towers Dubai (Dubai, AE)" at bounding box center [202, 238] width 310 height 116
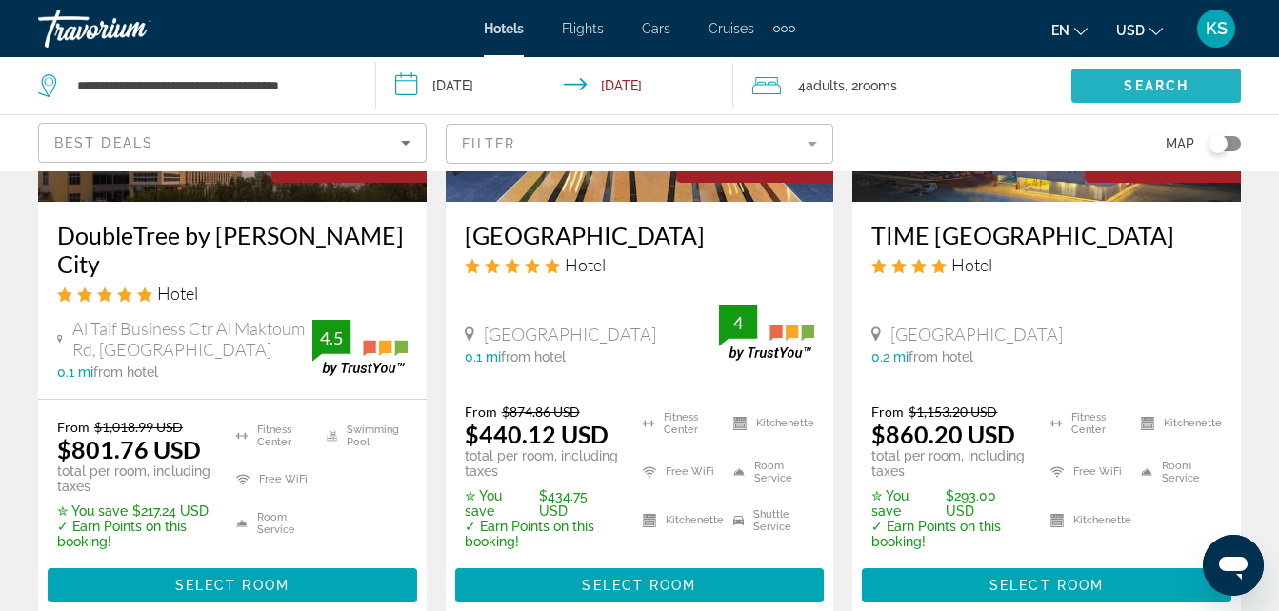
click at [1164, 92] on span "Search" at bounding box center [1156, 85] width 65 height 15
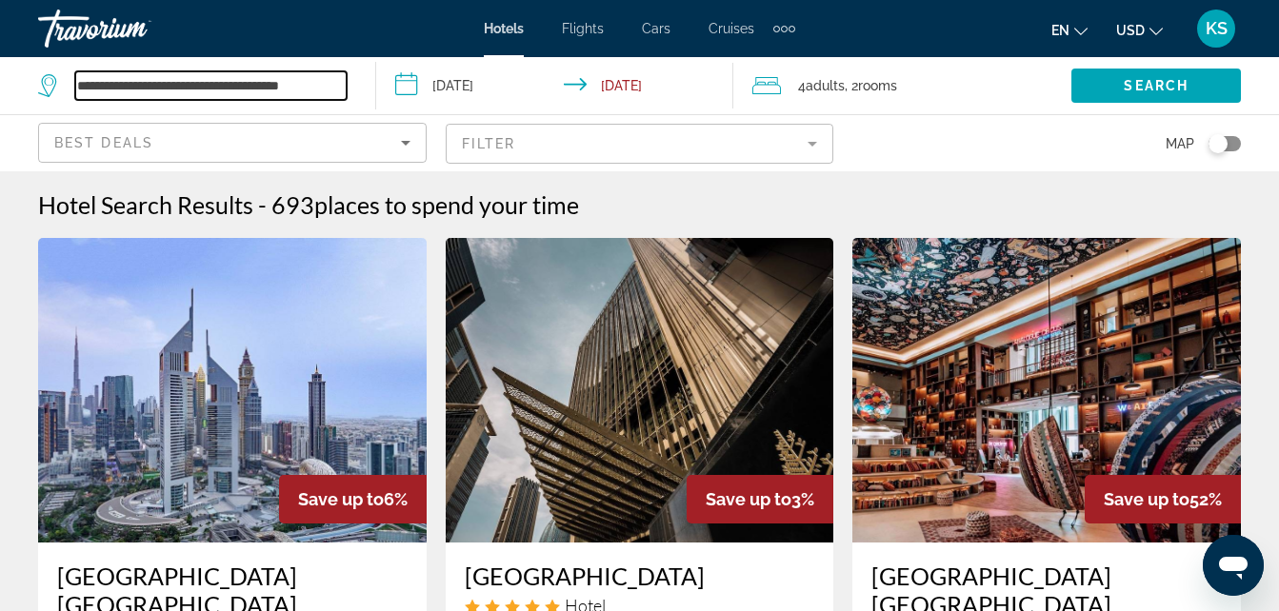
click at [179, 90] on input "**********" at bounding box center [210, 85] width 271 height 29
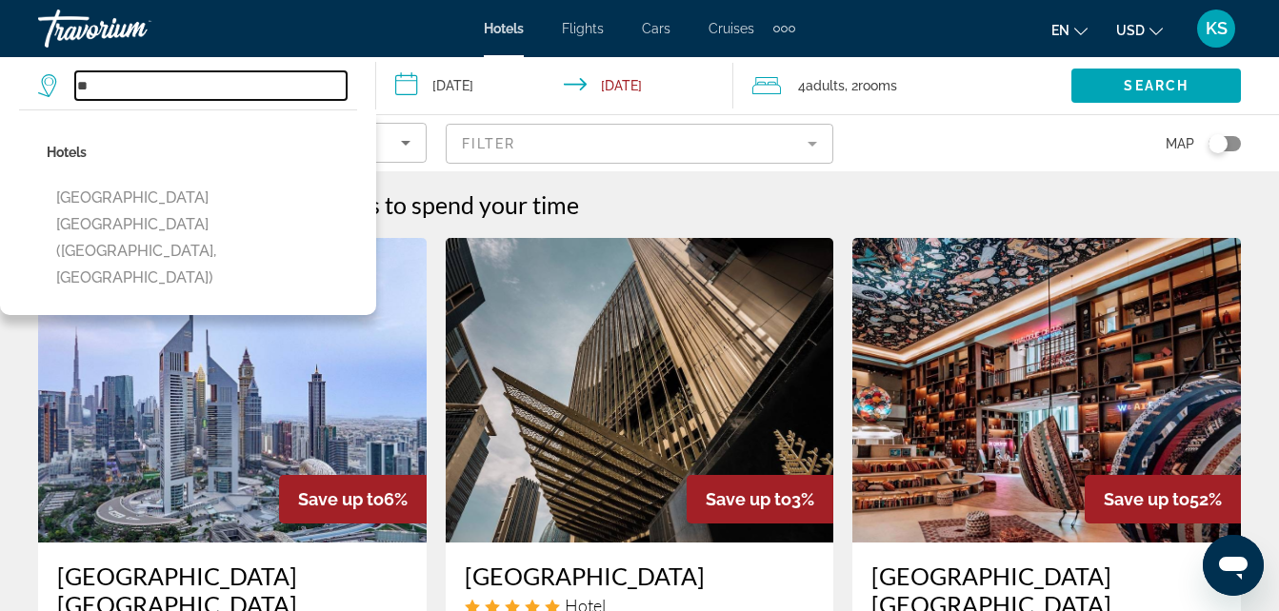
type input "*"
paste input "**********"
click at [97, 86] on input "**********" at bounding box center [210, 85] width 271 height 29
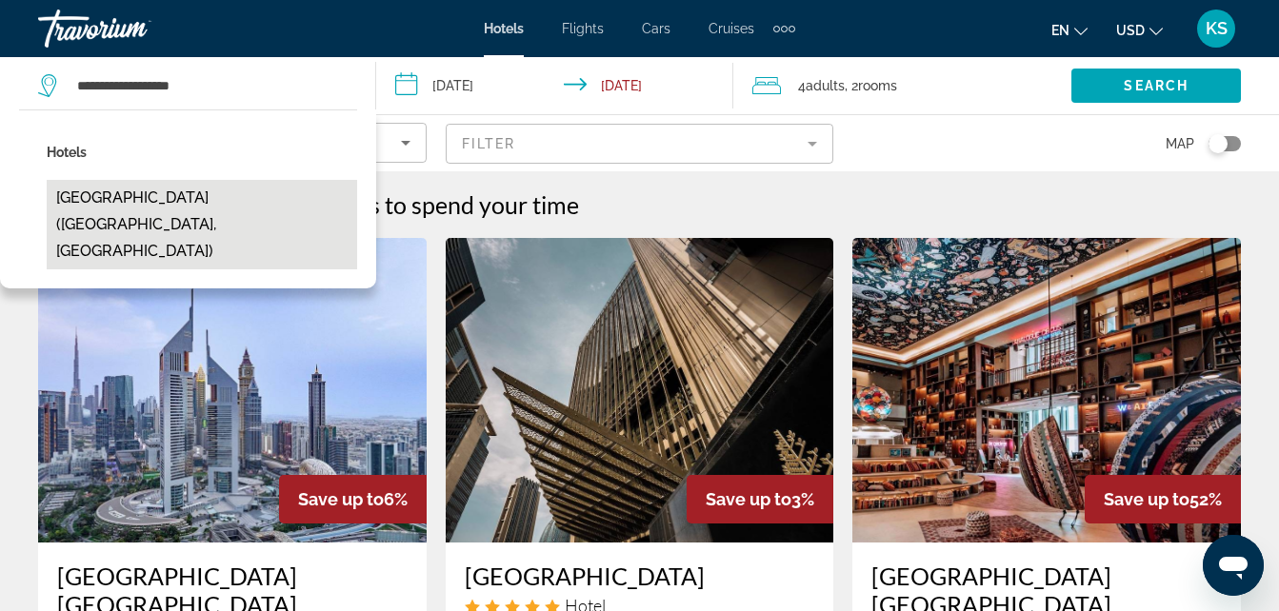
click at [198, 207] on button "Dtx Hotel Nha Trang (Nha Trang, VN)" at bounding box center [202, 225] width 310 height 90
type input "**********"
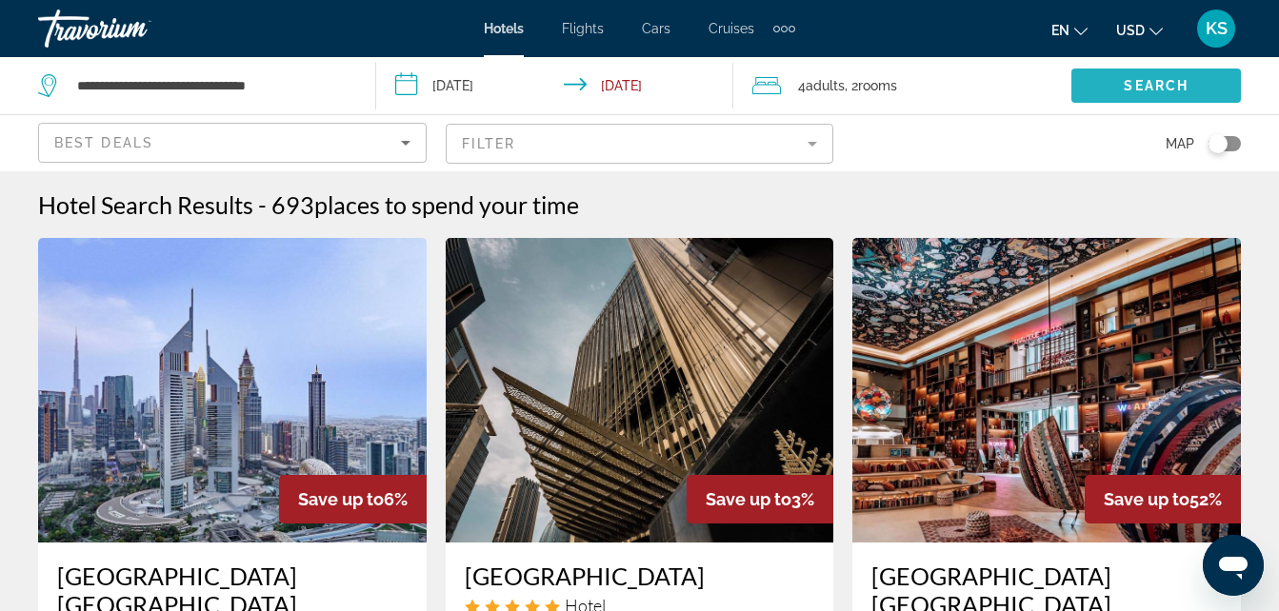
click at [1100, 81] on span "Search widget" at bounding box center [1155, 86] width 169 height 46
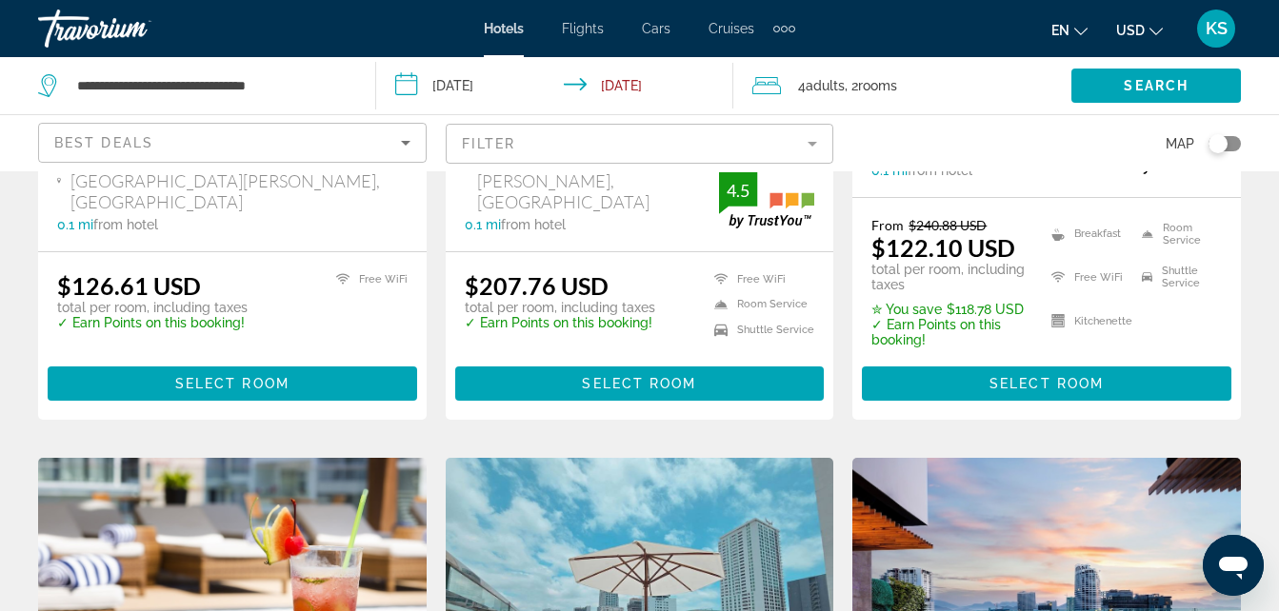
scroll to position [2896, 0]
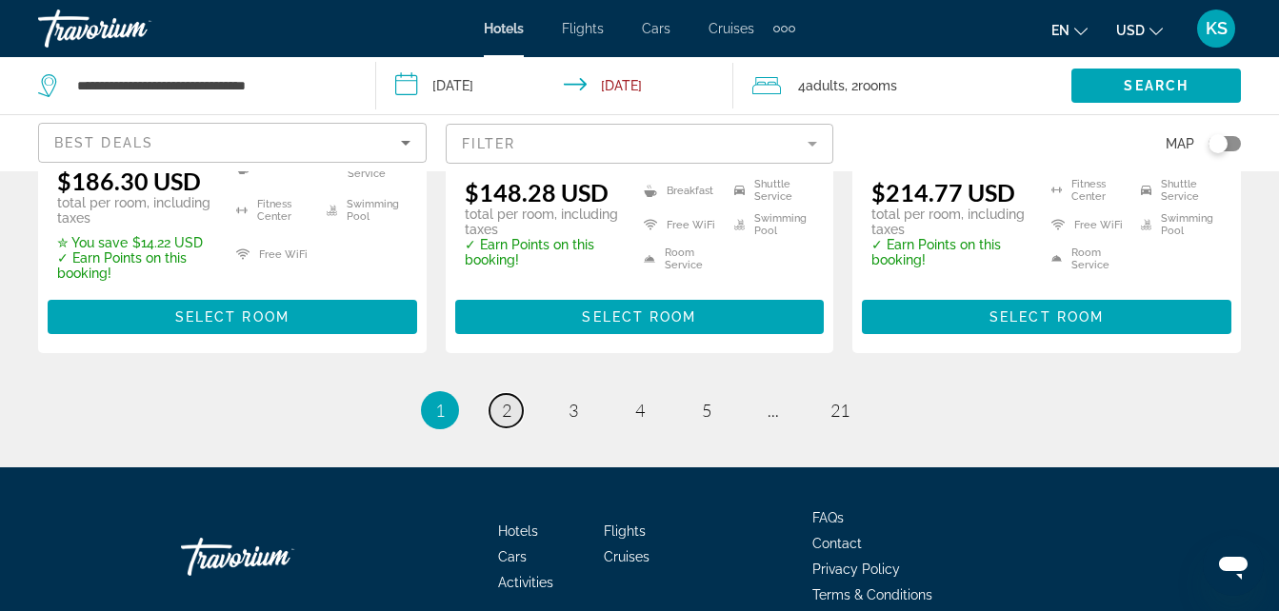
click at [507, 400] on span "2" at bounding box center [507, 410] width 10 height 21
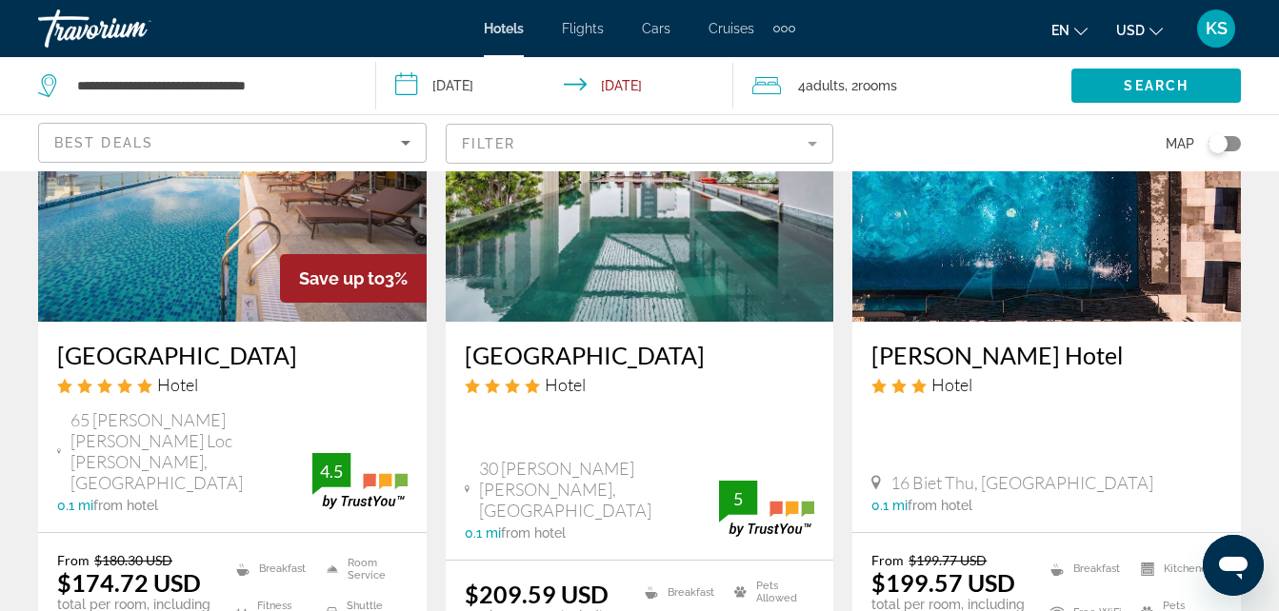
scroll to position [2444, 0]
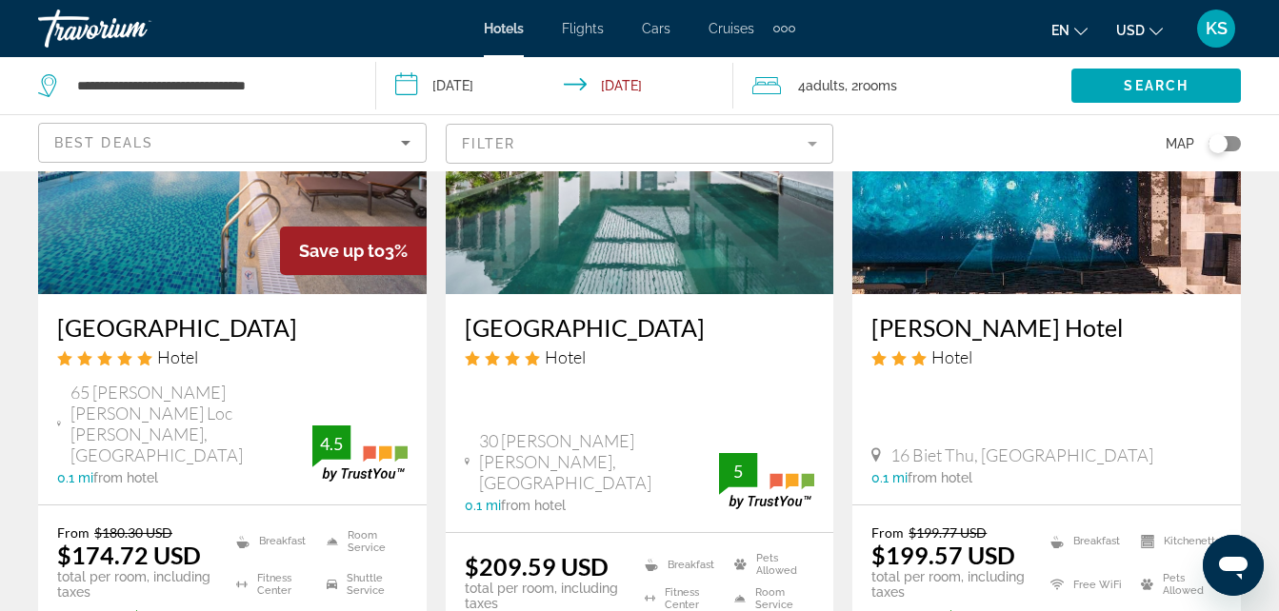
click at [270, 278] on img "Main content" at bounding box center [232, 142] width 388 height 305
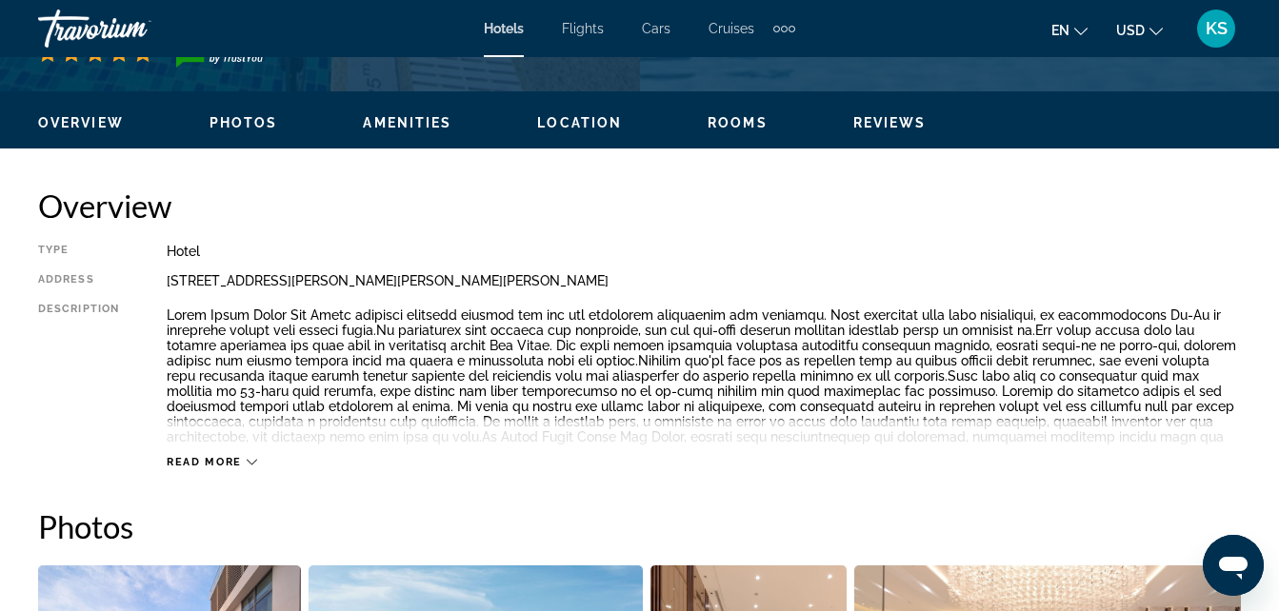
scroll to position [698, 0]
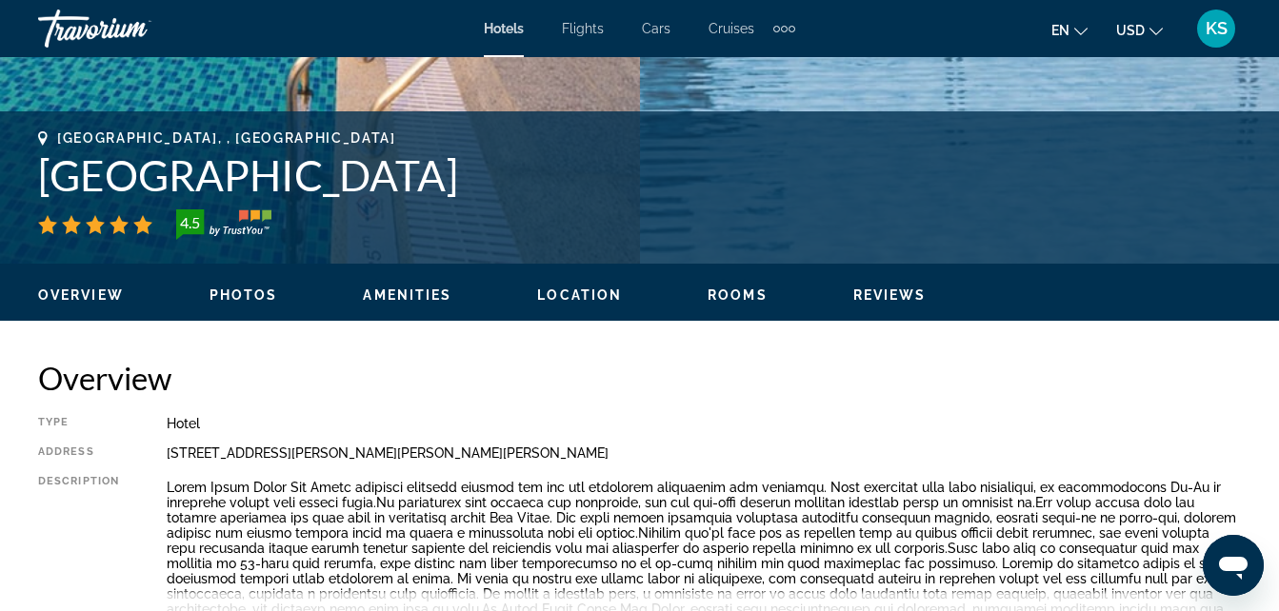
click at [582, 297] on span "Location" at bounding box center [579, 295] width 85 height 15
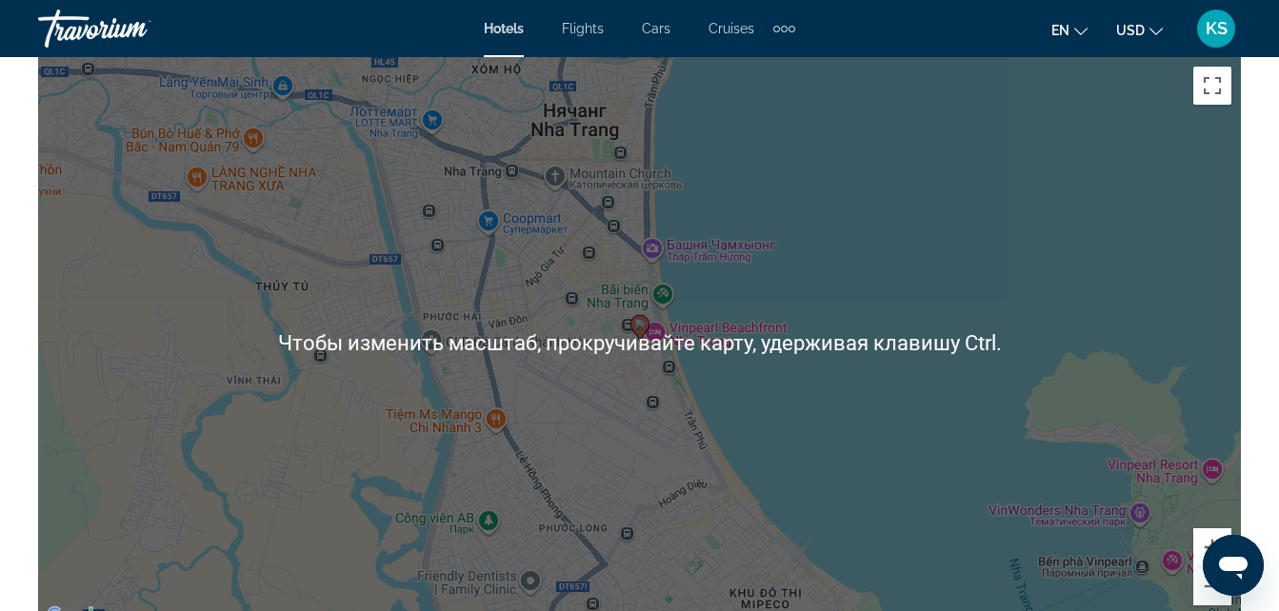
scroll to position [2426, 0]
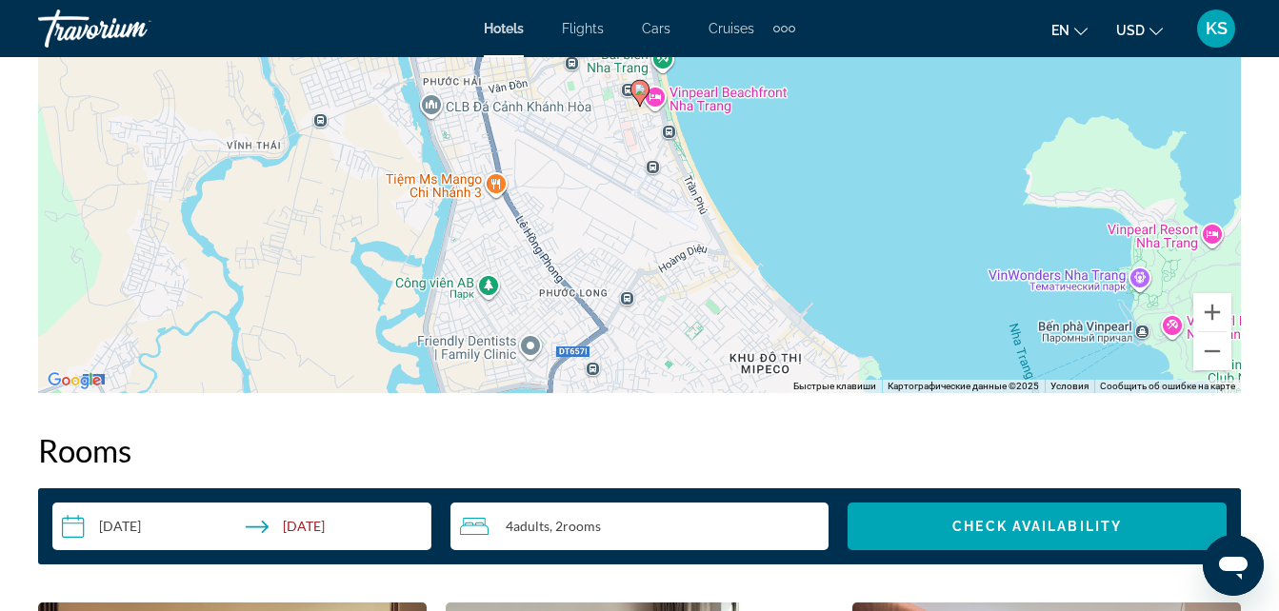
click at [692, 205] on div "Чтобы активировать перетаскивание с помощью клавиатуры, нажмите Alt + Ввод. Пос…" at bounding box center [639, 107] width 1203 height 571
click at [652, 124] on div "Чтобы активировать перетаскивание с помощью клавиатуры, нажмите Alt + Ввод. Пос…" at bounding box center [639, 107] width 1203 height 571
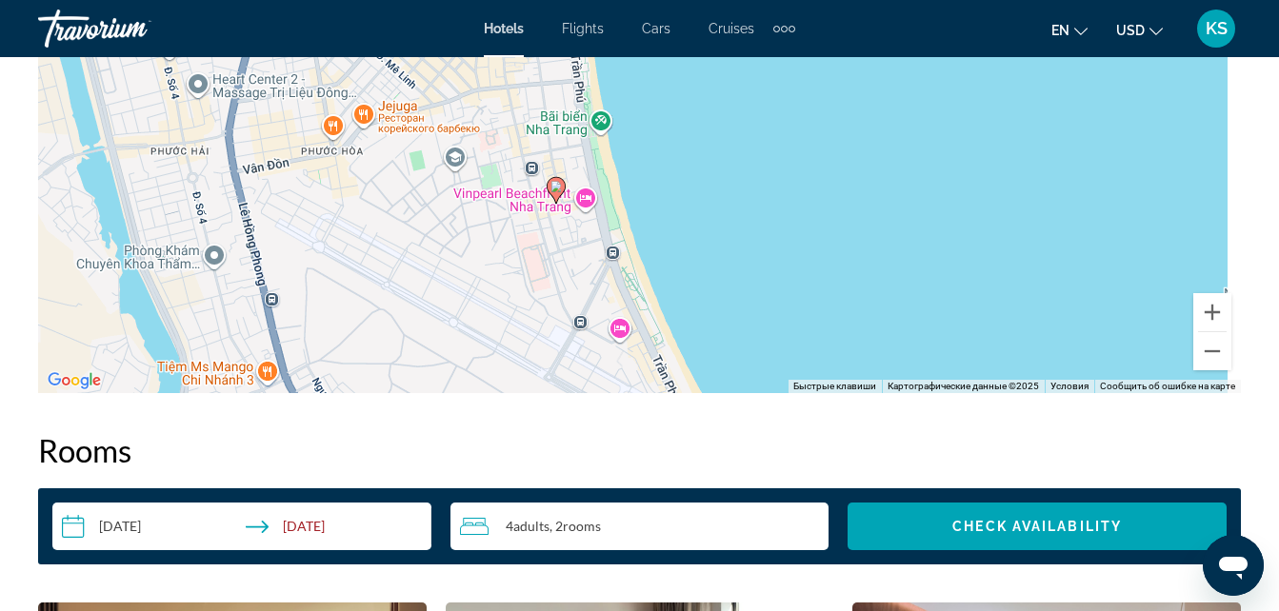
drag, startPoint x: 715, startPoint y: 160, endPoint x: 639, endPoint y: 284, distance: 145.3
click at [639, 284] on div "Чтобы активировать перетаскивание с помощью клавиатуры, нажмите Alt + Ввод. Пос…" at bounding box center [639, 107] width 1203 height 571
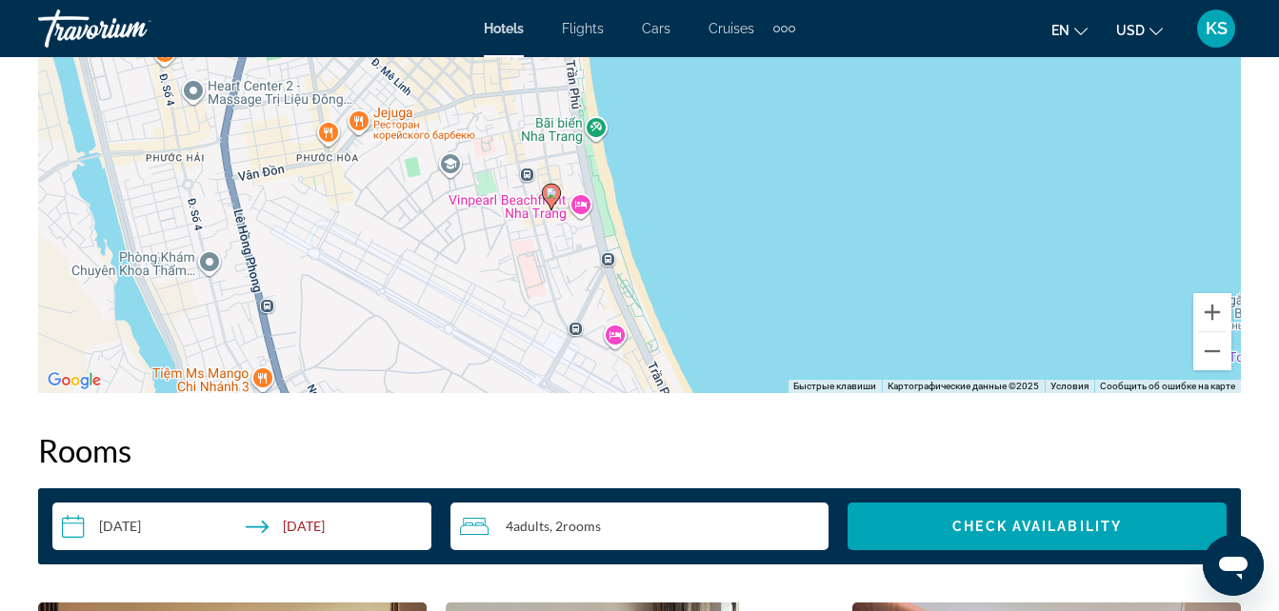
click at [646, 219] on div "Чтобы активировать перетаскивание с помощью клавиатуры, нажмите Alt + Ввод. Пос…" at bounding box center [639, 107] width 1203 height 571
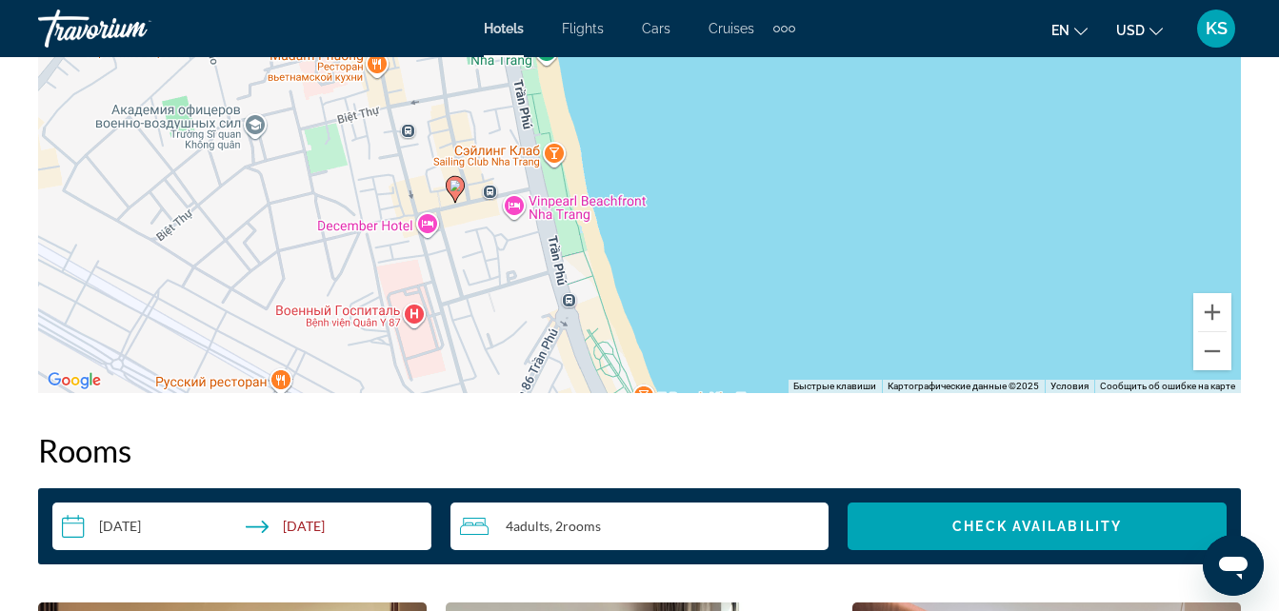
click at [471, 233] on div "Чтобы активировать перетаскивание с помощью клавиатуры, нажмите Alt + Ввод. Пос…" at bounding box center [639, 107] width 1203 height 571
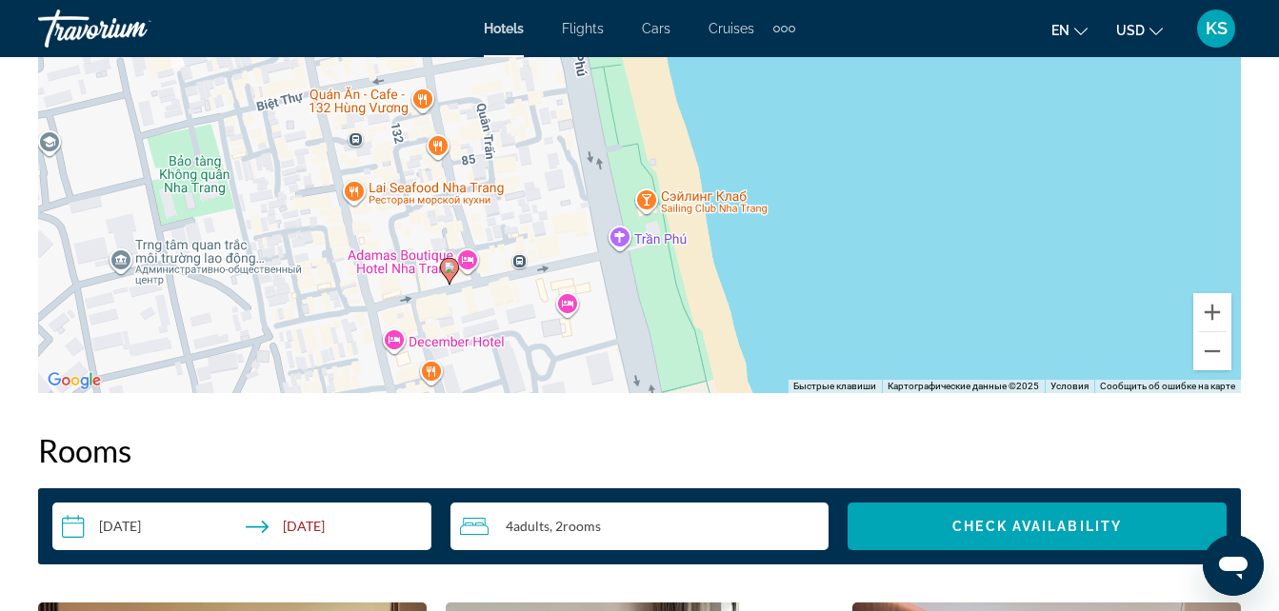
drag, startPoint x: 491, startPoint y: 189, endPoint x: 502, endPoint y: 304, distance: 115.7
click at [502, 304] on div "Чтобы активировать перетаскивание с помощью клавиатуры, нажмите Alt + Ввод. Пос…" at bounding box center [639, 107] width 1203 height 571
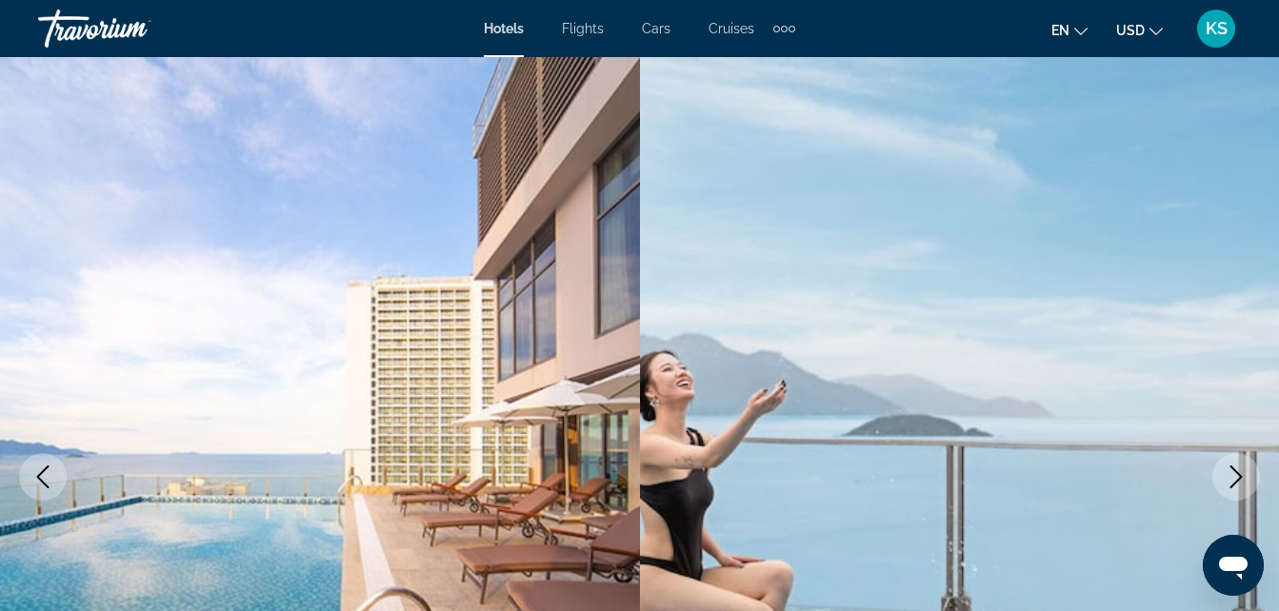
scroll to position [0, 0]
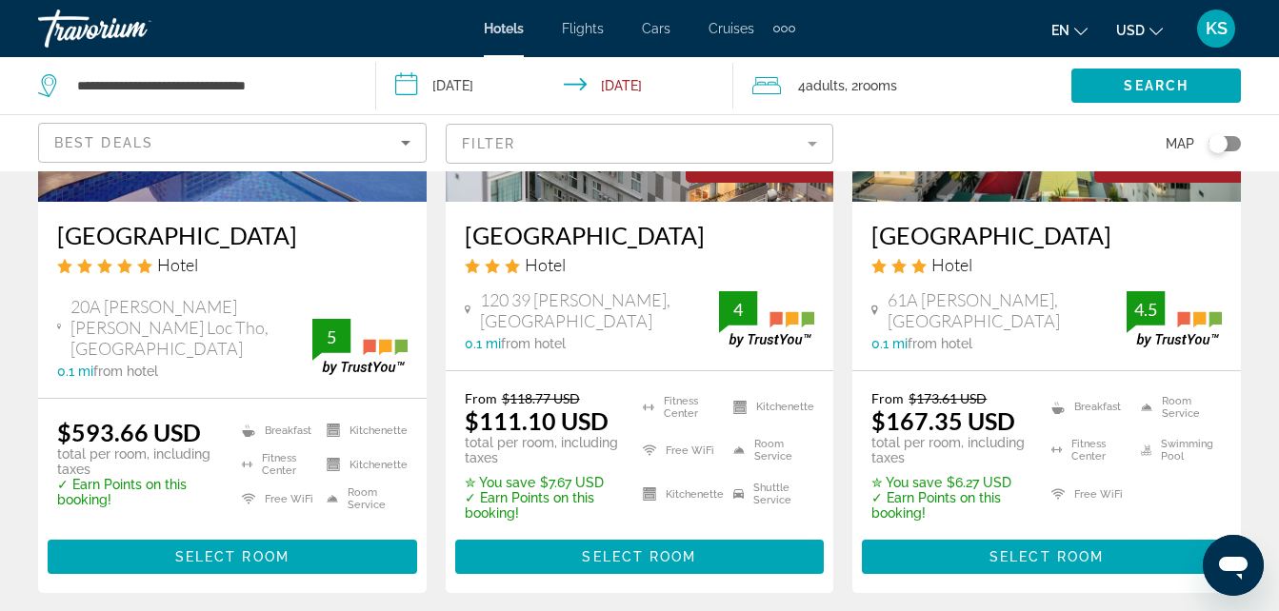
scroll to position [698, 0]
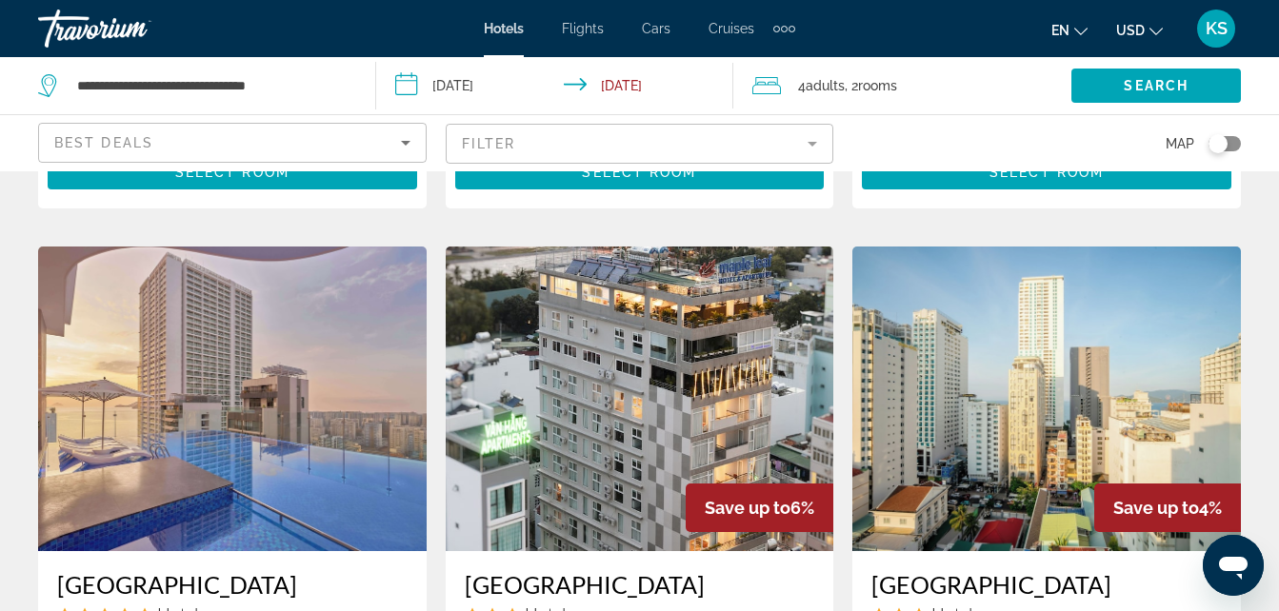
click at [249, 449] on img "Main content" at bounding box center [232, 399] width 388 height 305
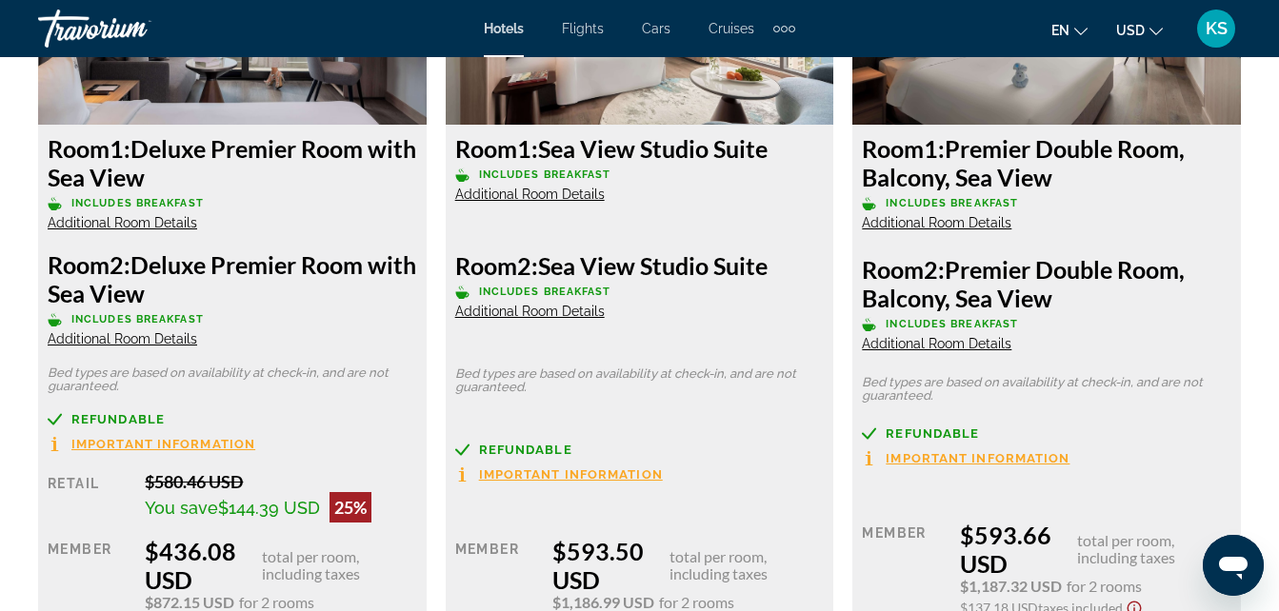
scroll to position [3492, 0]
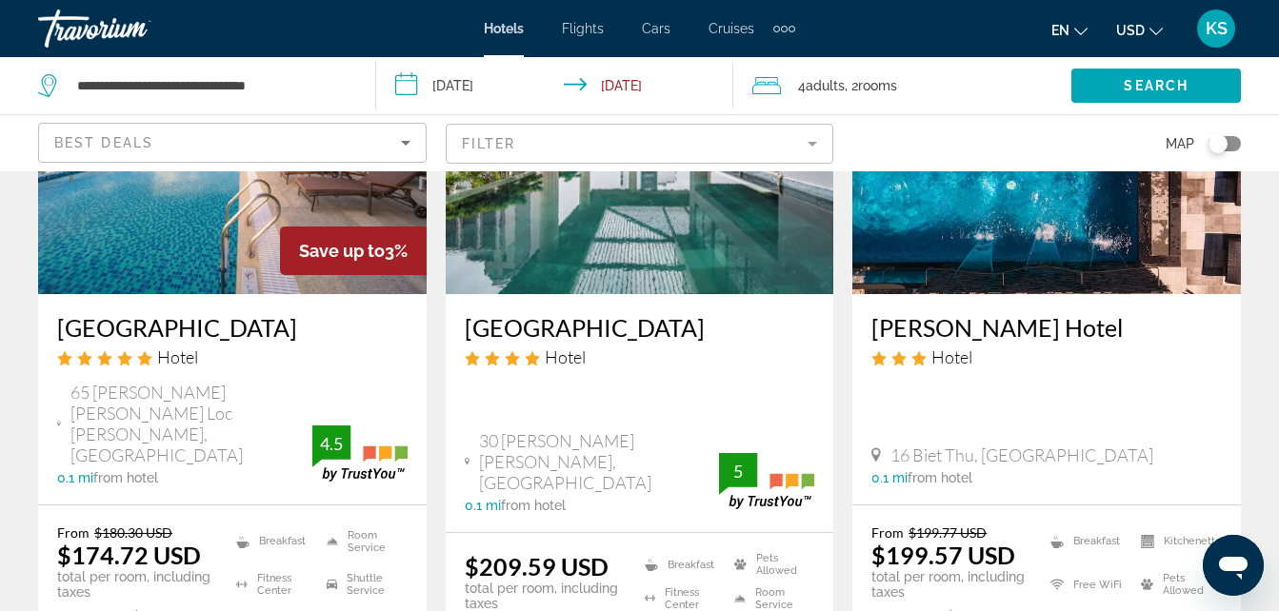
scroll to position [2793, 0]
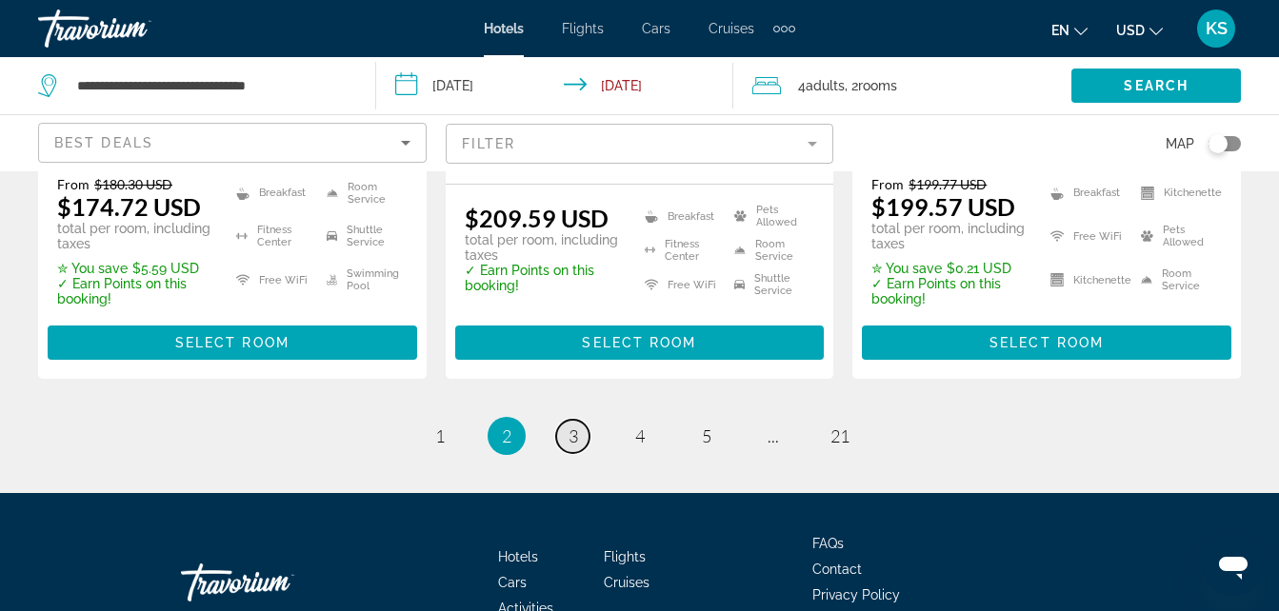
click at [578, 420] on link "page 3" at bounding box center [572, 436] width 33 height 33
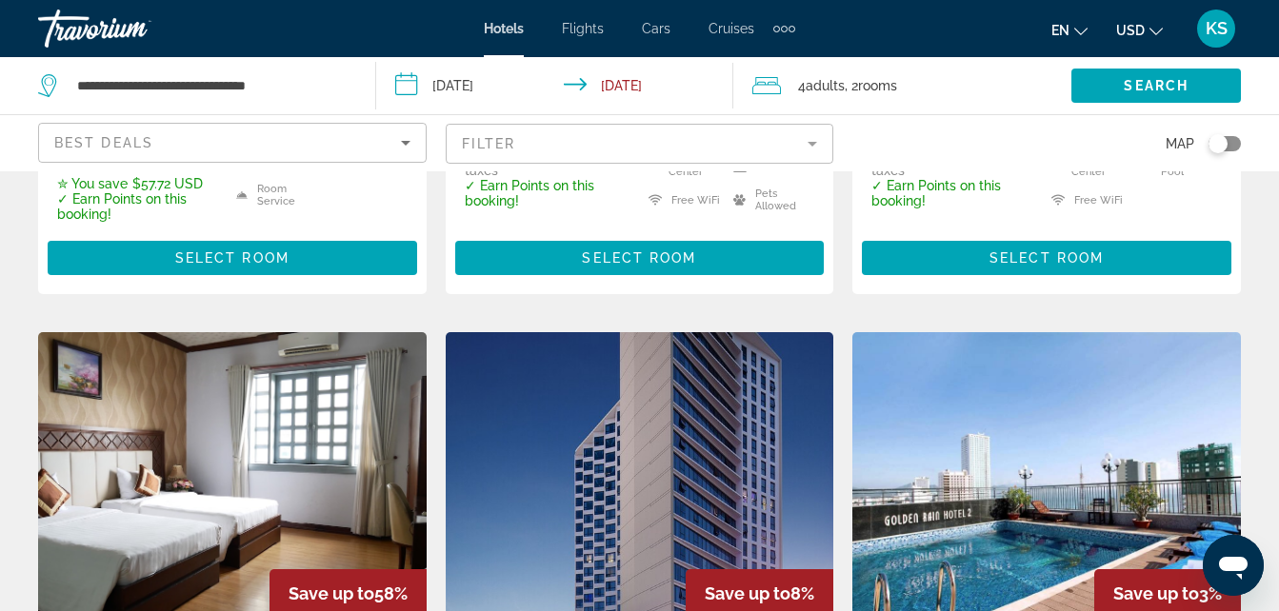
scroll to position [1397, 0]
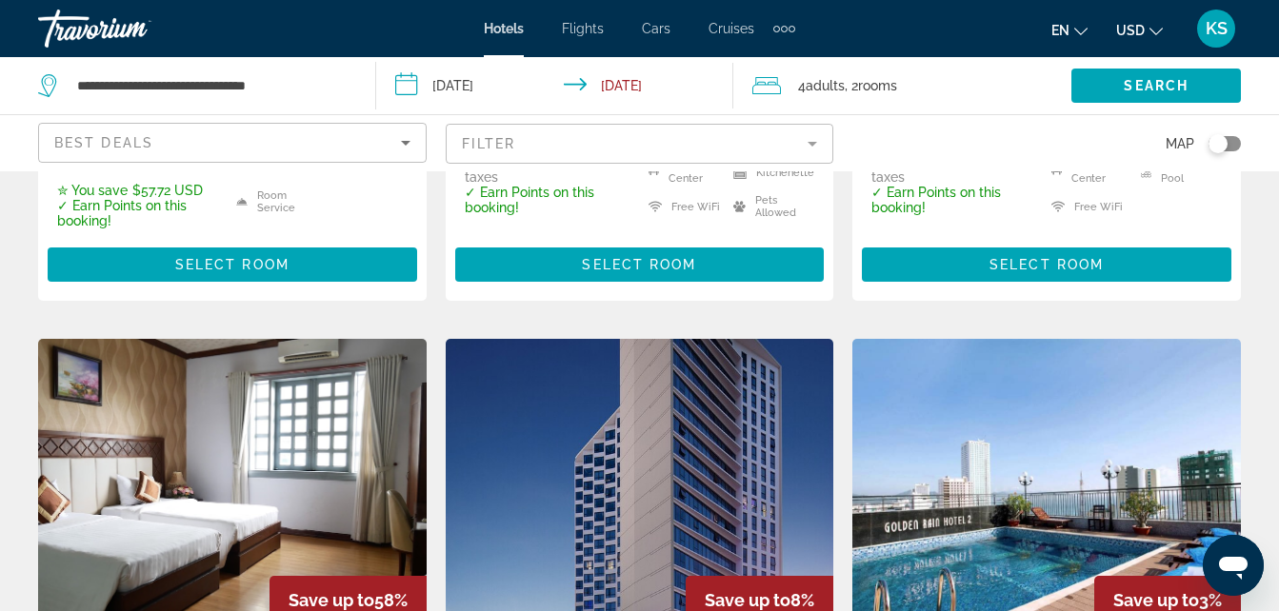
click at [733, 410] on img "Main content" at bounding box center [640, 491] width 388 height 305
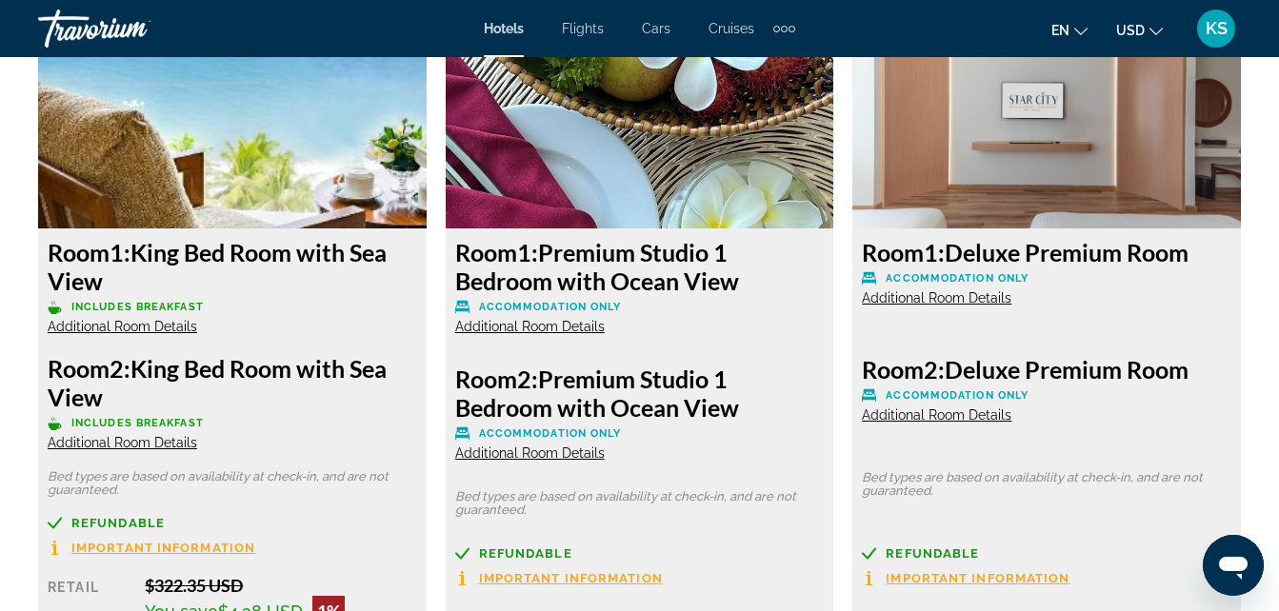
scroll to position [5935, 0]
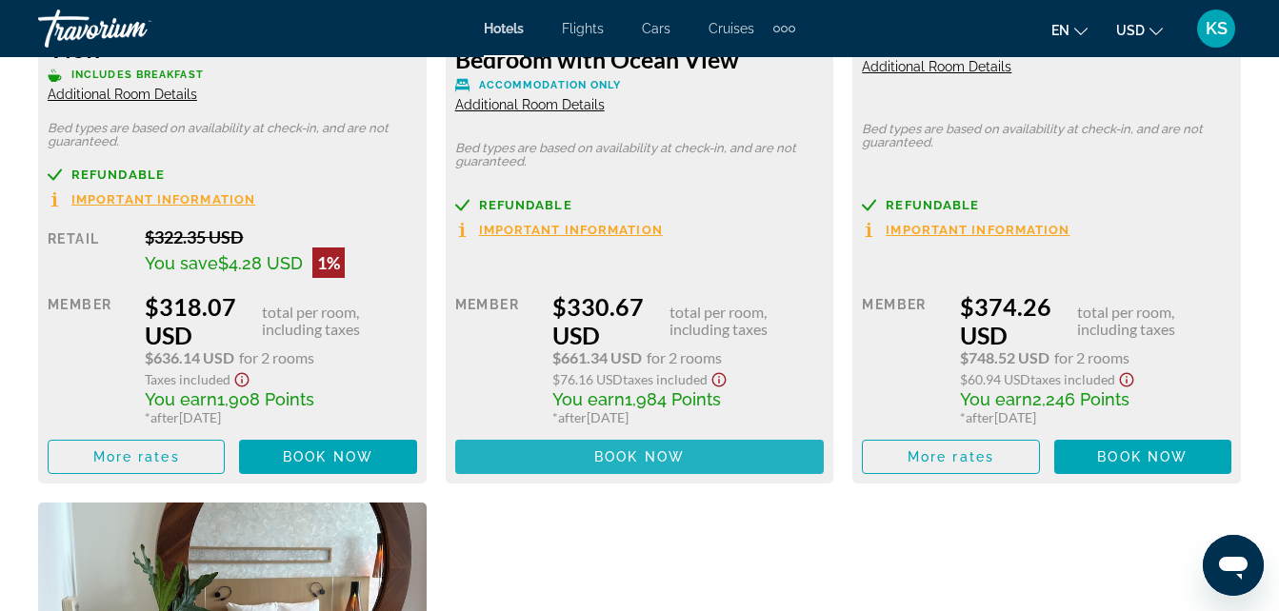
click at [719, 447] on span "Main content" at bounding box center [639, 457] width 369 height 46
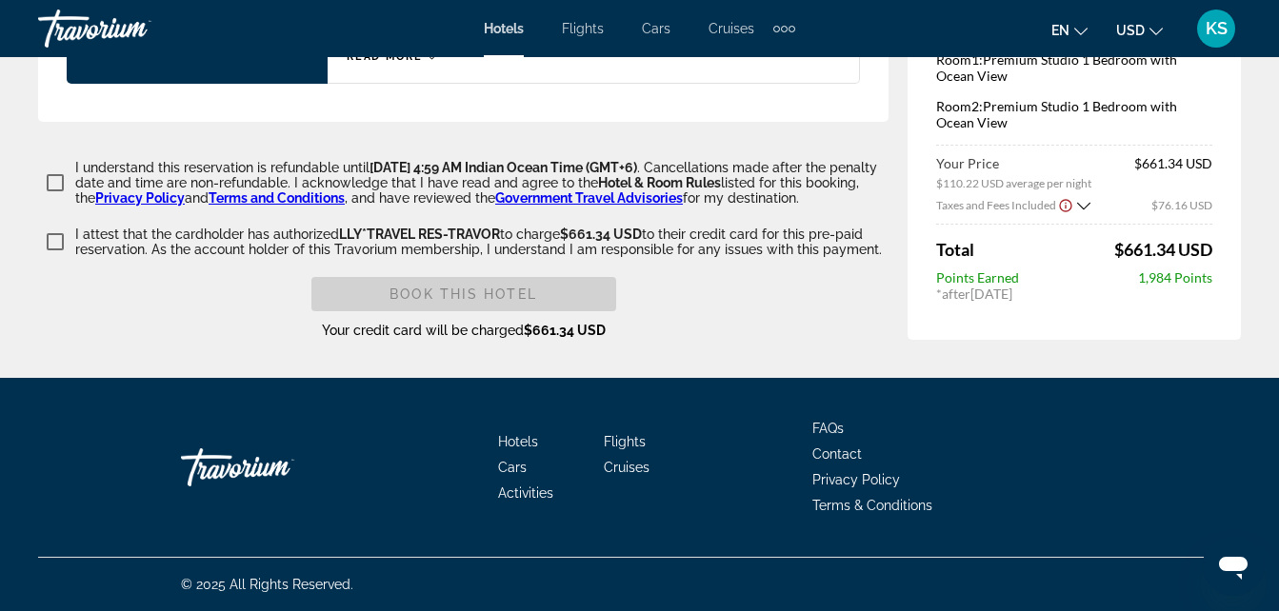
scroll to position [3154, 0]
